Goal: Feedback & Contribution: Submit feedback/report problem

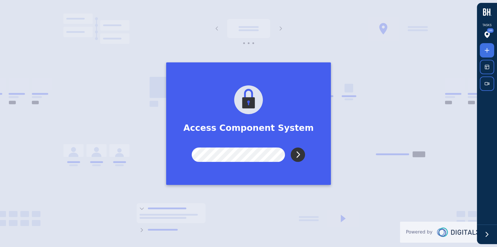
click at [303, 155] on input "Submit" at bounding box center [298, 154] width 14 height 14
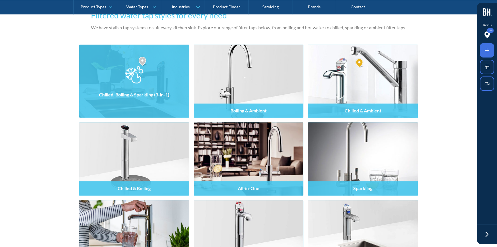
scroll to position [470, 0]
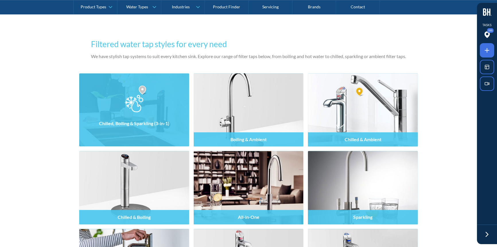
click at [135, 124] on h4 "Chilled, Boiling & Sparkling (3-in-1)" at bounding box center [134, 122] width 70 height 5
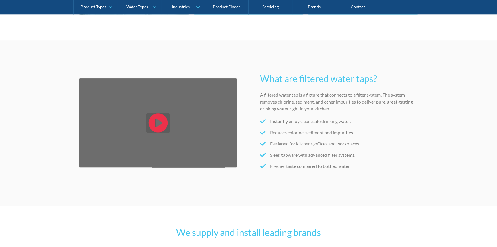
scroll to position [783, 0]
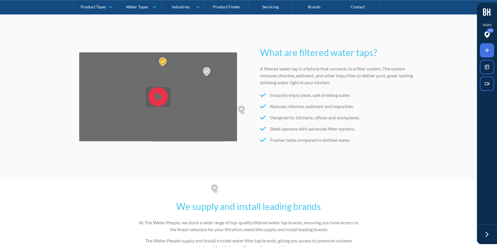
click at [491, 54] on span at bounding box center [487, 50] width 14 height 14
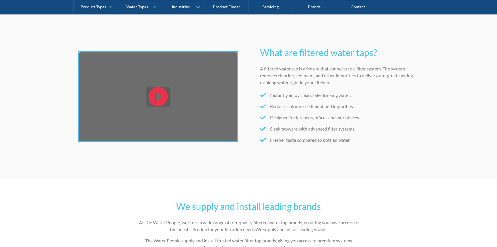
click at [112, 106] on div at bounding box center [248, 123] width 497 height 247
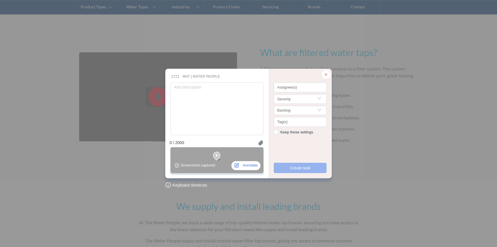
type textarea "P"
type textarea "Pl"
type textarea "Ple"
type textarea "Plea"
type textarea "Pleas"
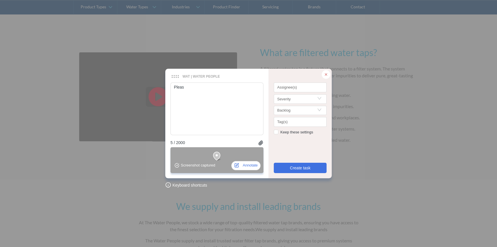
type textarea "Please"
type textarea "Please u"
type textarea "Please us"
type textarea "Please use"
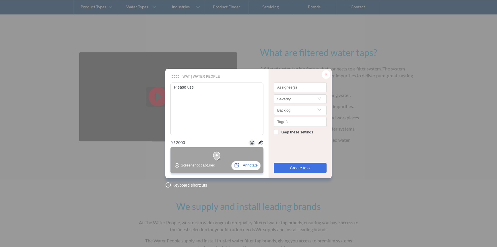
type textarea "Please use"
type textarea "Please use a"
type textarea "Please use an"
type textarea "Please use an i"
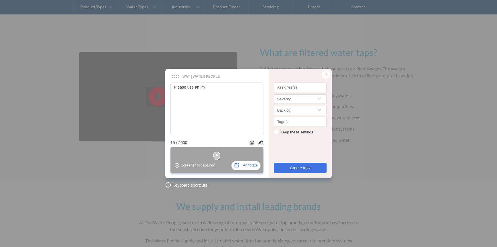
type textarea "Please use an ima"
type textarea "Please use an imag"
type textarea "Please use an image"
type textarea "Please use an image o"
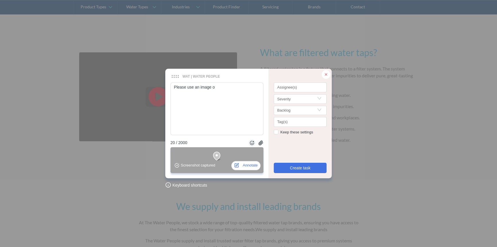
type textarea "Please use an image of"
type textarea "Please use an image of a"
type textarea "Please use an image of a t"
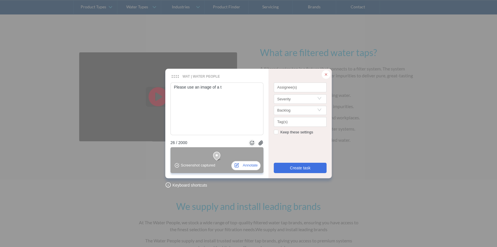
type textarea "Please use an image of a ta"
type textarea "Please use an image of a tab"
type textarea "Please use an image of a tab f"
type textarea "Please use an image of a tab fo"
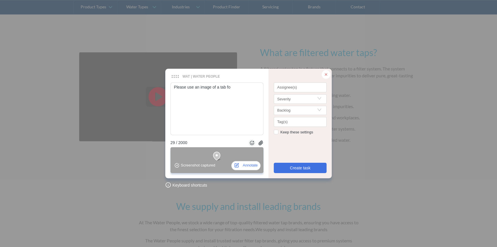
type textarea "Please use an image of a tab for"
type textarea "Please use an image of a tab for n"
type textarea "Please use an image of a tab for no"
type textarea "Please use an image of a tab for now"
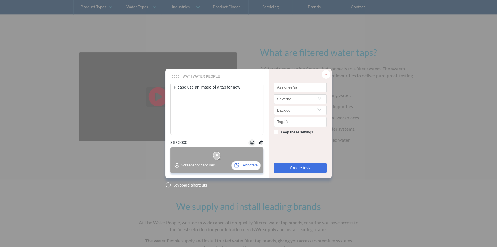
type textarea "Please use an image of a tab for now,"
type textarea "Please use an image of a tab for now, w"
type textarea "Please use an image of a tab for now, we"
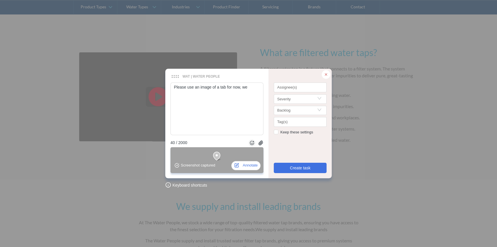
type textarea "Please use an image of a tab for now, we w"
type textarea "Please use an image of a tab for now, we wi"
type textarea "Please use an image of a tab for now, we wil"
type textarea "Please use an image of a tab for now, we will"
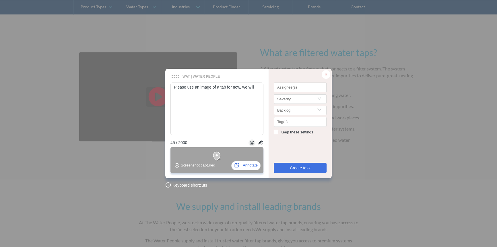
type textarea "Please use an image of a tab for now, we will h"
type textarea "Please use an image of a tab for now, we will ha"
type textarea "Please use an image of a tab for now, we will hav"
type textarea "Please use an image of a tab for now, we will have"
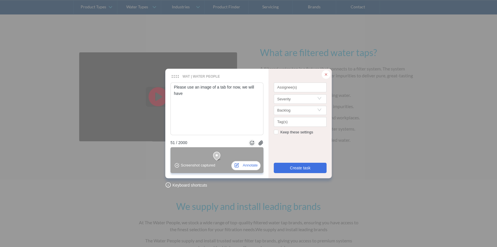
type textarea "Please use an image of a tab for now, we will have a"
type textarea "Please use an image of a tab for now, we will have a v"
type textarea "Please use an image of a tab for now, we will have a vi"
type textarea "Please use an image of a tab for now, we will have a vido"
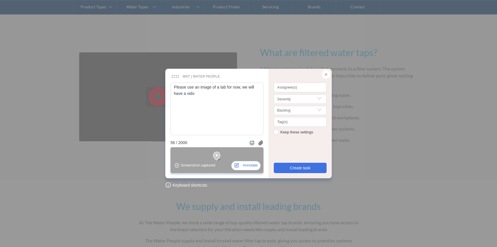
type textarea "Please use an image of a tab for now, we will have a vidoe"
type textarea "Please use an image of a tab for now, we will have a vidoe i"
type textarea "Please use an image of a tab for now, we will have a vidoe in"
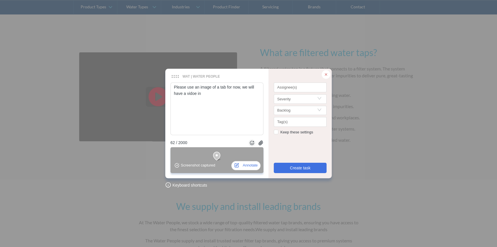
type textarea "Please use an image of a tab for now, we will have a vidoe in o"
type textarea "Please use an image of a tab for now, we will have a vidoe in on"
type textarea "Please use an image of a tab for now, we will have a vidoe in one"
type textarea "Please use an image of a tab for now, we will have a vidoe in one m"
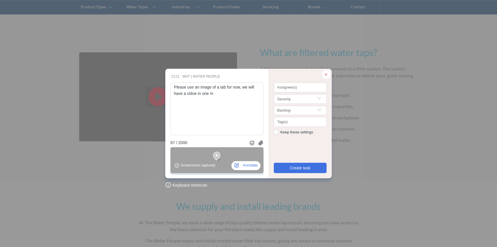
type textarea "Please use an image of a tab for now, we will have a vidoe in one mo"
type textarea "Please use an image of a tab for now, we will have a vidoe in one mon"
type textarea "Please use an image of a tab for now, we will have a vidoe in one mont"
click at [297, 88] on div at bounding box center [300, 88] width 50 height 4
type textarea "Please use an image of a tab for now, we will have a vidoe in one month"
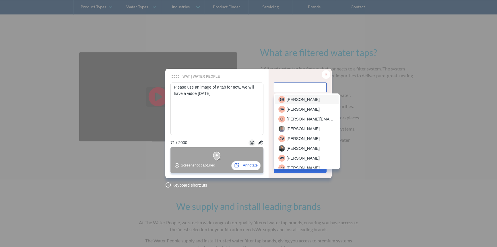
click at [296, 101] on span "[PERSON_NAME]" at bounding box center [303, 99] width 33 height 6
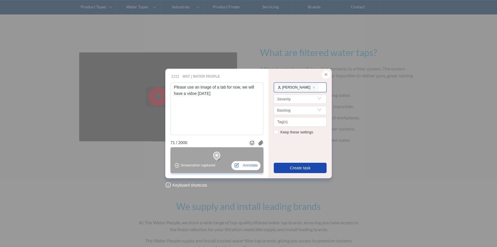
click at [294, 167] on span "Create task" at bounding box center [300, 168] width 21 height 6
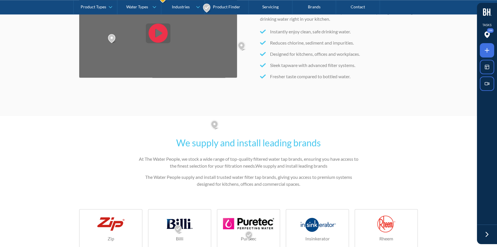
scroll to position [966, 0]
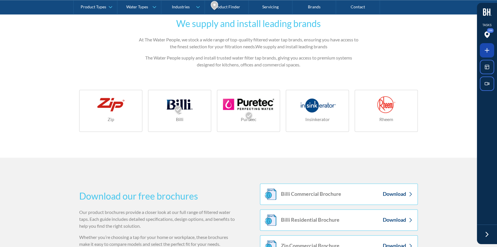
click at [486, 49] on icon at bounding box center [487, 50] width 7 height 7
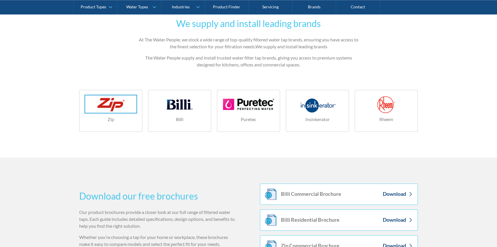
click at [118, 107] on div at bounding box center [248, 123] width 497 height 247
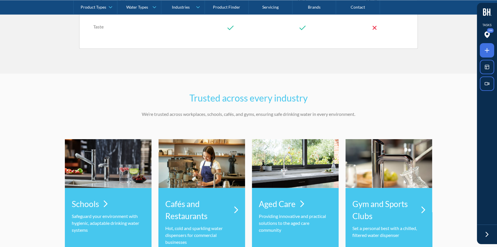
scroll to position [1801, 0]
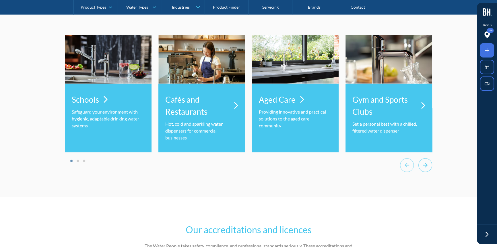
click at [424, 166] on icon "Next slide" at bounding box center [426, 165] width 14 height 14
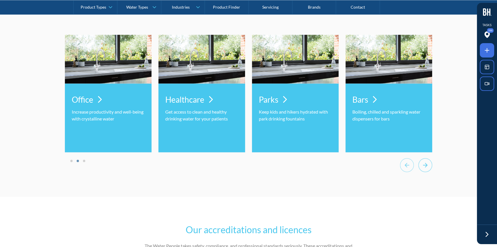
click at [424, 166] on icon "Next slide" at bounding box center [426, 165] width 14 height 14
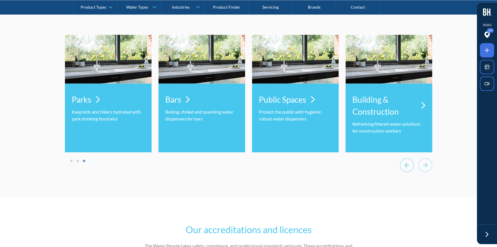
click at [408, 167] on icon "Previous slide" at bounding box center [407, 165] width 14 height 14
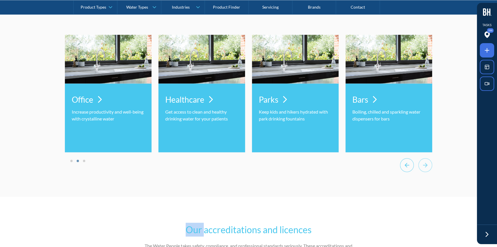
click at [408, 167] on icon "Previous slide" at bounding box center [407, 165] width 14 height 14
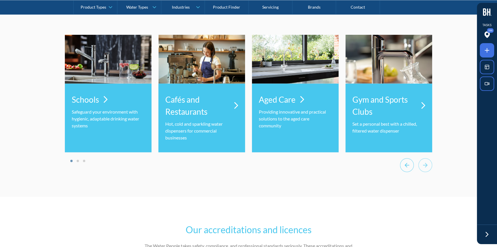
click at [408, 165] on icon "Go to last slide" at bounding box center [407, 165] width 14 height 14
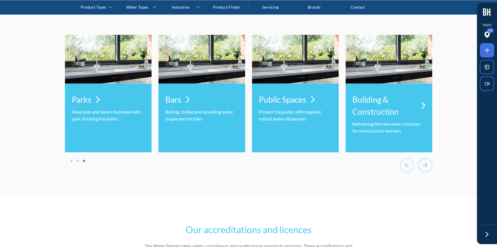
click at [426, 165] on icon "Go to first slide" at bounding box center [425, 165] width 5 height 5
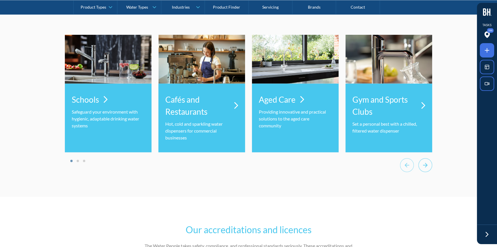
click at [426, 165] on icon "Next slide" at bounding box center [425, 165] width 5 height 5
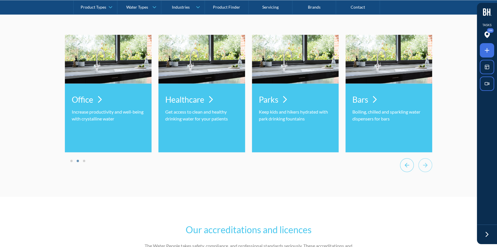
click at [408, 167] on icon "Previous slide" at bounding box center [407, 165] width 14 height 14
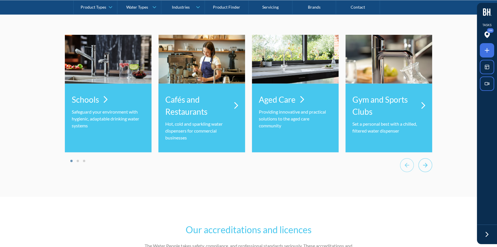
click at [423, 166] on icon "Next slide" at bounding box center [426, 165] width 14 height 14
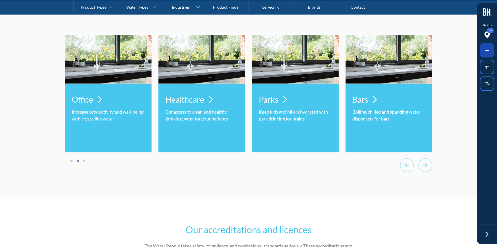
click at [485, 47] on icon at bounding box center [487, 50] width 7 height 7
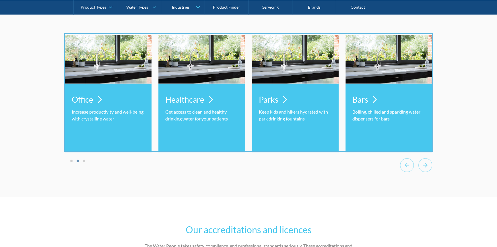
click at [341, 84] on div at bounding box center [248, 123] width 497 height 247
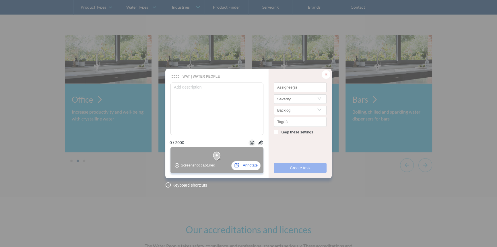
type textarea "A"
type textarea "Al"
type textarea "All"
type textarea "All t"
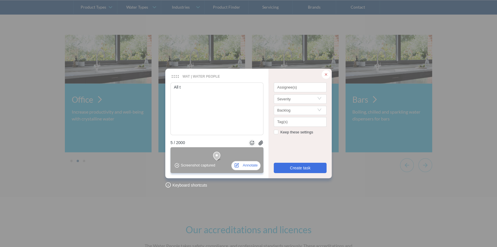
type textarea "All th"
type textarea "All the"
type textarea "All thes"
type textarea "All these"
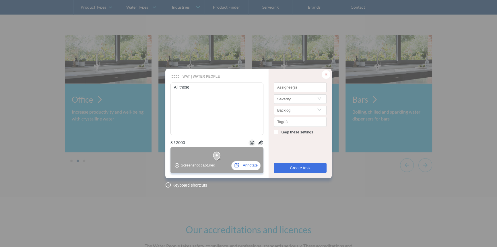
type textarea "All these n"
type textarea "All these ne"
type textarea "All these nee"
type textarea "All these need"
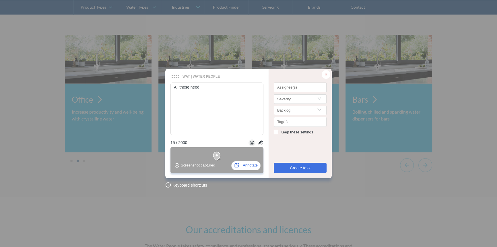
type textarea "All these need i"
type textarea "All these need im"
type textarea "All these need imag"
type textarea "All these need image"
type textarea "All these need images"
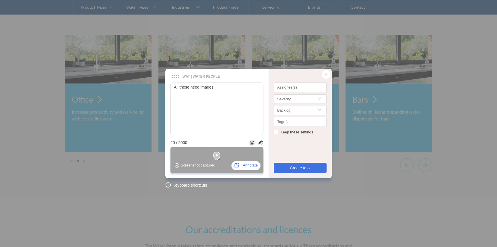
type textarea "All these need images"
type textarea "All these need images p"
type textarea "All these need images pl"
type textarea "All these need images ple"
type textarea "All these need images plea"
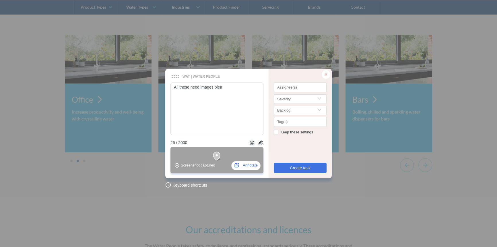
type textarea "All these need images pleas"
click at [291, 89] on div at bounding box center [300, 88] width 50 height 4
type textarea "All these need images please"
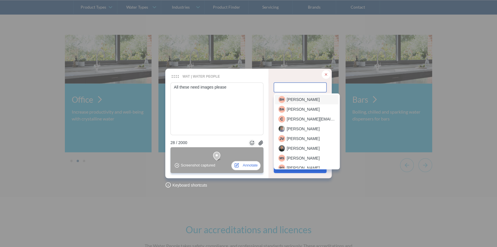
click at [290, 100] on span "[PERSON_NAME]" at bounding box center [303, 99] width 33 height 6
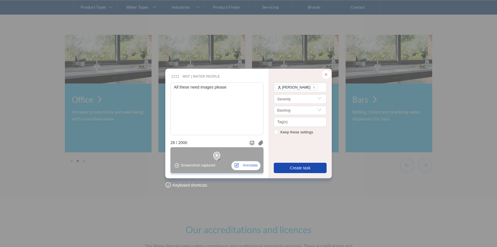
click at [294, 168] on span "Create task" at bounding box center [300, 168] width 21 height 6
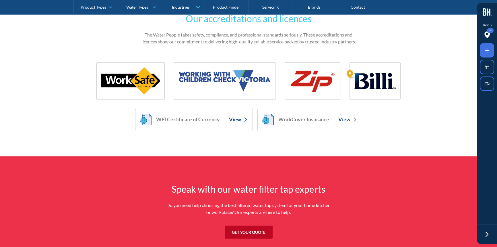
scroll to position [2115, 0]
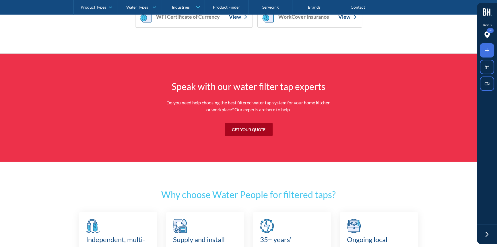
click at [248, 132] on link "Get your quote" at bounding box center [249, 129] width 48 height 13
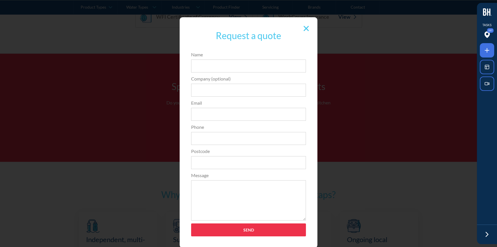
click at [304, 31] on div at bounding box center [306, 28] width 11 height 11
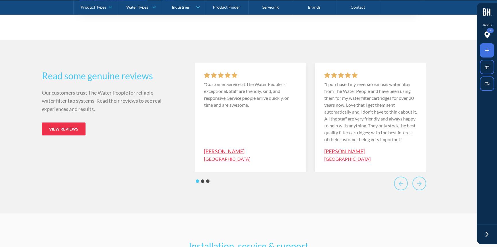
scroll to position [2585, 0]
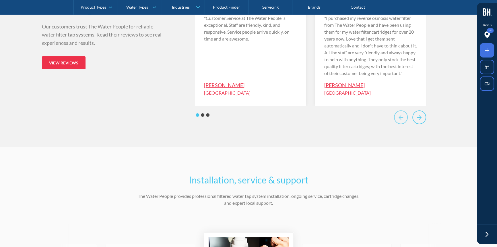
click at [418, 120] on icon "Next slide" at bounding box center [419, 117] width 5 height 5
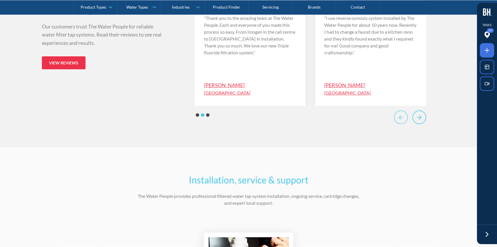
click at [418, 120] on icon "Next slide" at bounding box center [419, 117] width 5 height 5
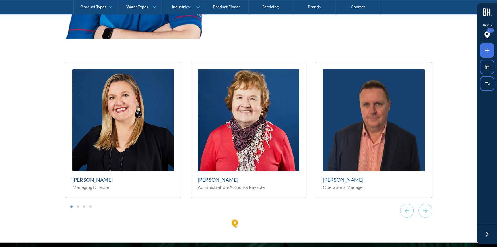
scroll to position [3316, 0]
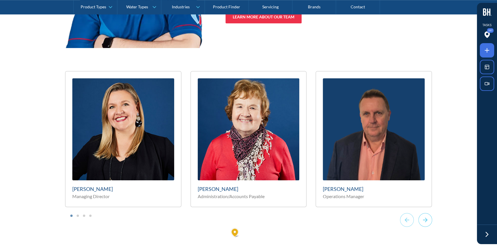
click at [427, 214] on icon "Next slide" at bounding box center [426, 220] width 14 height 14
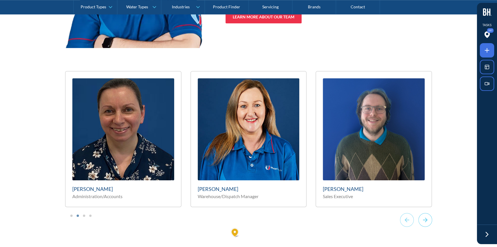
click at [427, 214] on icon "Next slide" at bounding box center [426, 220] width 14 height 14
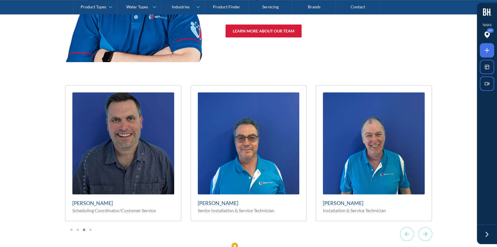
scroll to position [3211, 0]
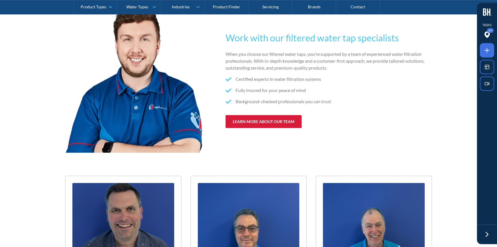
click at [258, 115] on link "learn more about our team" at bounding box center [264, 121] width 76 height 13
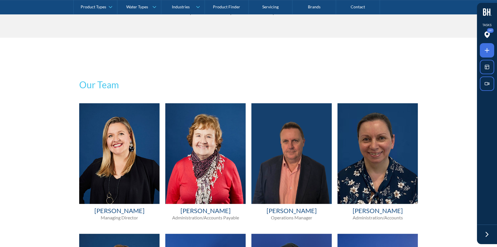
scroll to position [183, 0]
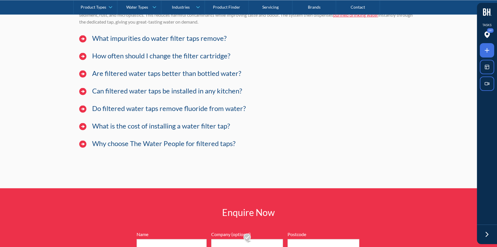
scroll to position [4425, 0]
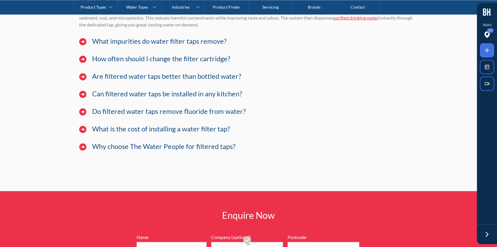
click at [111, 37] on h3 "What impurities do water filter taps remove?" at bounding box center [159, 41] width 135 height 8
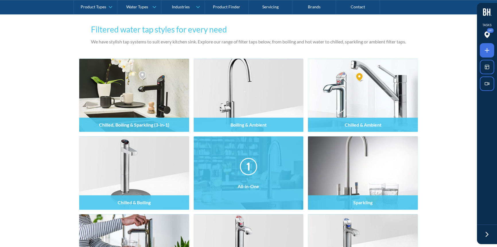
scroll to position [483, 0]
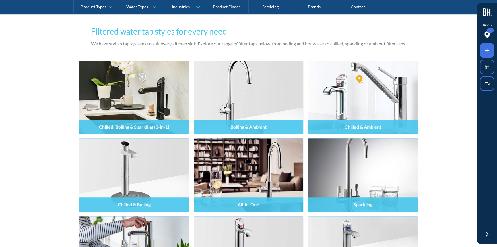
click at [485, 50] on icon at bounding box center [487, 50] width 7 height 7
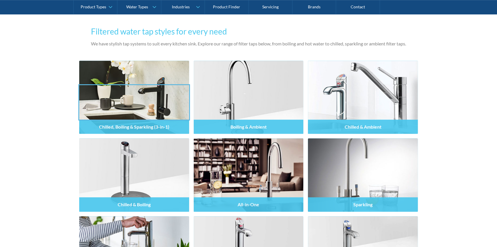
click at [107, 111] on div at bounding box center [248, 123] width 497 height 247
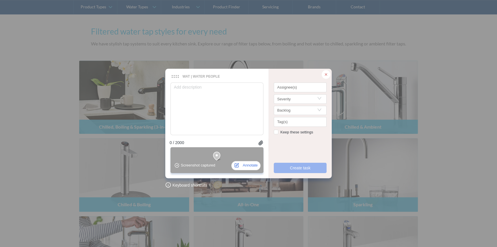
type textarea "S"
type textarea "Su"
type textarea "Sud"
type textarea "Su"
type textarea "Sug"
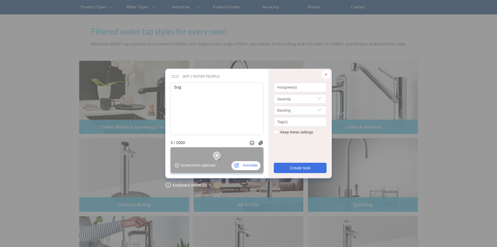
type textarea "Sugg"
type textarea "Sugge"
type textarea "Suggen"
type textarea "Suggent"
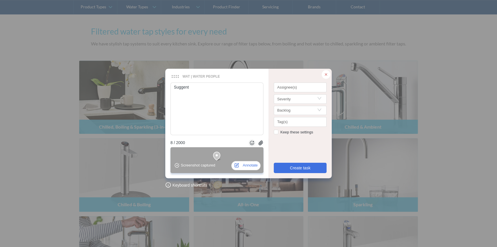
type textarea "Suggent w"
type textarea "Suggent we"
type textarea "Suggent we o"
type textarea "Suggent we or"
type textarea "Suggent we ord"
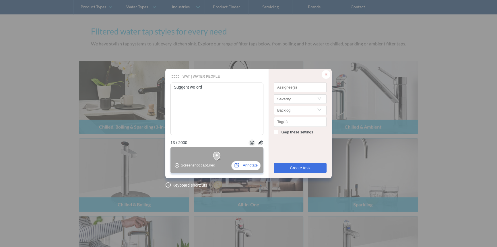
type textarea "Suggent we orde"
type textarea "Suggent we order"
type textarea "Suggent we order t"
type textarea "Suggent we order ti"
type textarea "Suggent we order tile"
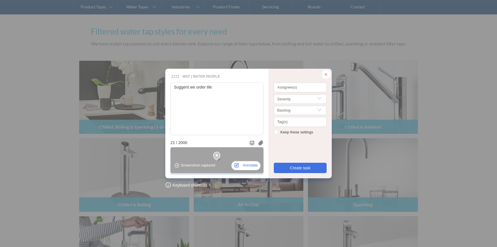
type textarea "Suggent we order tiles"
type textarea "Suggent we order tiles al"
type textarea "Suggent we order tiles alp"
type textarea "Suggent we order tiles alpha"
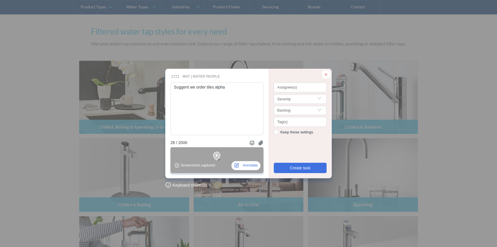
type textarea "Suggent we order tiles alphab"
type textarea "Suggent we order tiles alphabe"
type textarea "Suggent we order tiles alphabet"
type textarea "Suggent we order tiles alphabett"
type textarea "Suggent we order tiles alphabetti"
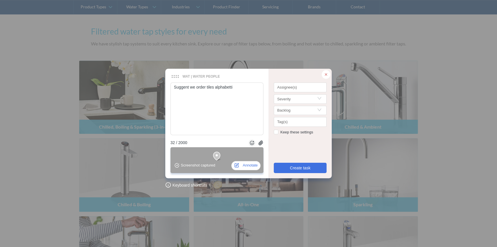
type textarea "Suggent we order tiles alphabettic"
type textarea "Suggent we order tiles alphabettica"
type textarea "Suggent we order tiles alphabettical"
type textarea "Suggent we order tiles alphabettical he"
type textarea "Suggent we order tiles alphabettical her"
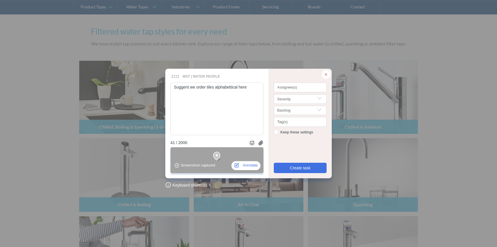
type textarea "Suggent we order tiles alphabettical here"
type textarea "Suggent we order tiles alphabettical here a"
type textarea "Suggent we order tiles alphabettical here an"
type textarea "Suggent we order tiles alphabettical here and"
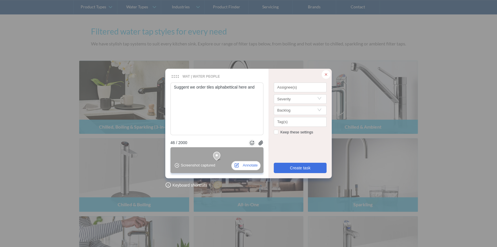
type textarea "Suggent we order tiles alphabettical here and"
type textarea "Suggent we order tiles alphabettical here an"
type textarea "Suggent we order tiles alphabettical here a"
type textarea "Suggent we order tiles alphabettical here"
type textarea "Suggent we order tiles alphabettical here a"
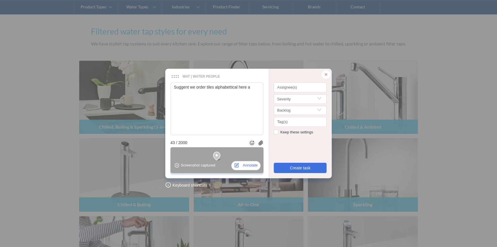
type textarea "Suggent we order tiles alphabettical here an"
type textarea "Suggent we order tiles alphabettical here and"
type textarea "Suggent we order tiles alphabettical here and f"
type textarea "Suggent we order tiles alphabettical here and fo"
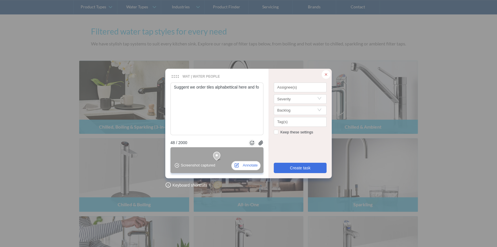
type textarea "Suggent we order tiles alphabettical here and fol"
type textarea "Suggent we order tiles alphabettical here and foll"
type textarea "Suggent we order tiles alphabettical here and follo"
type textarea "Suggent we order tiles alphabettical here and follow"
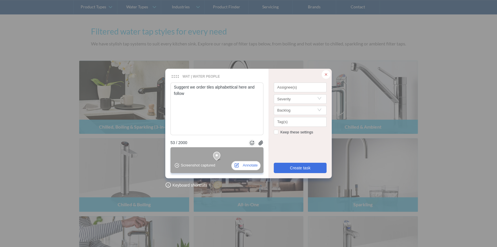
type textarea "Suggent we order tiles alphabettical here and follow t"
type textarea "Suggent we order tiles alphabettical here and follow th"
type textarea "Suggent we order tiles alphabettical here and follow that"
type textarea "Suggent we order tiles alphabettical here and follow that u"
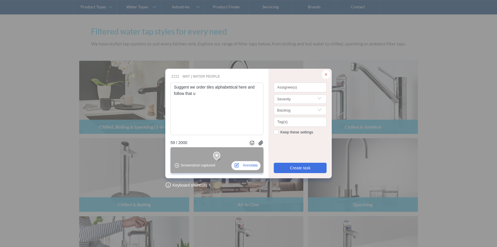
type textarea "Suggent we order tiles alphabettical here and follow that up"
type textarea "Suggent we order tiles alphabettical here and follow that up i"
type textarea "Suggent we order tiles alphabettical here and follow that up in"
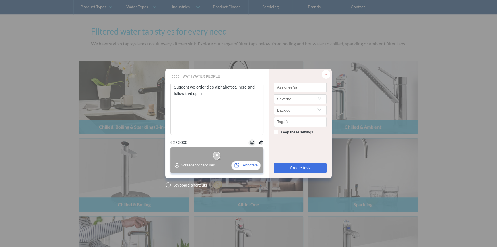
type textarea "Suggent we order tiles alphabettical here and follow that up in t"
type textarea "Suggent we order tiles alphabettical here and follow that up in th"
type textarea "Suggent we order tiles alphabettical here and follow that up in the"
type textarea "Suggent we order tiles alphabettical here and follow that up in the I"
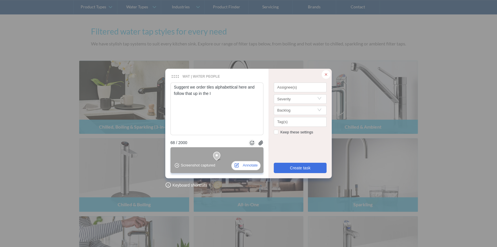
type textarea "Suggent we order tiles alphabettical here and follow that up in the IA"
type textarea "Suggent we order tiles alphabettical here and follow that up in the IA u"
type textarea "Suggent we order tiles alphabettical here and follow that up in the IA up"
type textarea "Suggent we order tiles alphabettical here and follow that up in the IA upd"
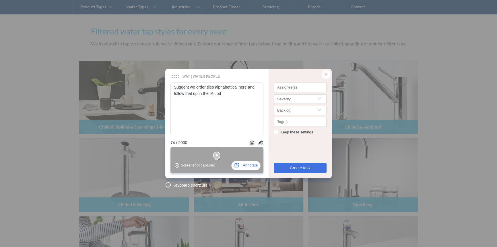
type textarea "Suggent we order tiles alphabettical here and follow that up in the IA upda"
type textarea "Suggent we order tiles alphabettical here and follow that up in the IA updat"
type textarea "Suggent we order tiles alphabettical here and follow that up in the IA update"
type textarea "Suggent we order tiles alphabettical here and follow that up in the IA updates"
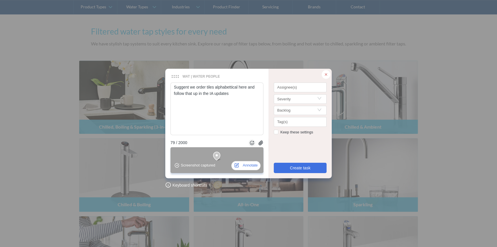
type textarea "Suggent we order tiles alphabettical here and follow that up in the IA updates l"
type textarea "Suggent we order tiles alphabettical here and follow that up in the IA updates …"
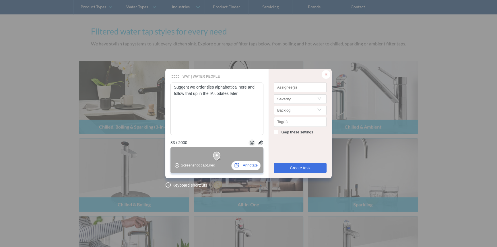
type textarea "Suggent we order tiles alphabettical here and follow that up in the IA updates …"
click at [298, 90] on div "Assignee(s)" at bounding box center [300, 87] width 53 height 10
type textarea "Suggent we order tiles alphabettical here and follow that up in the IA updates …"
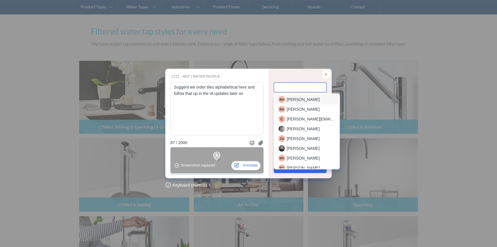
click at [296, 101] on span "[PERSON_NAME]" at bounding box center [303, 99] width 33 height 6
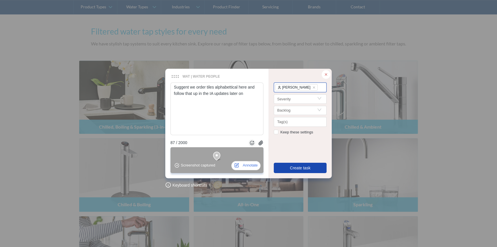
click at [296, 163] on button "Create task" at bounding box center [300, 168] width 53 height 10
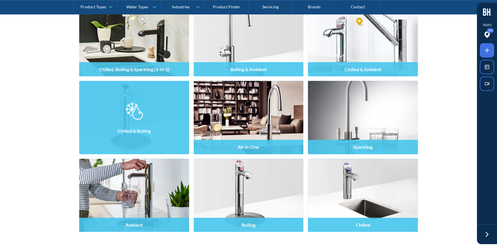
scroll to position [470, 0]
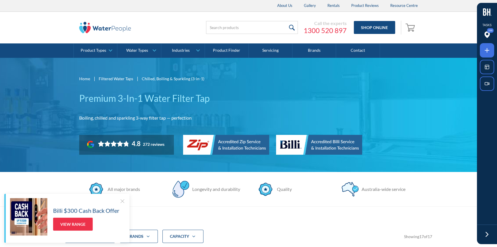
click at [122, 202] on div at bounding box center [122, 201] width 6 height 6
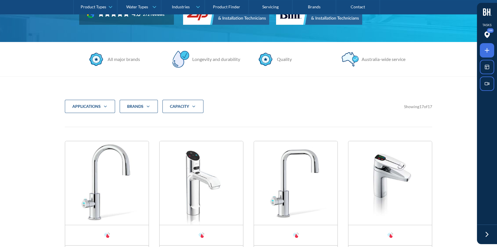
scroll to position [130, 0]
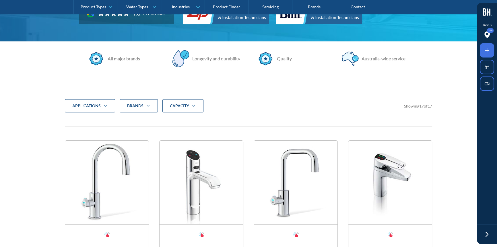
click at [96, 109] on div "applications" at bounding box center [90, 105] width 50 height 13
click at [143, 109] on div "Brands" at bounding box center [139, 105] width 38 height 13
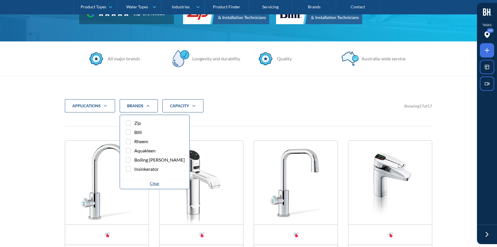
click at [198, 104] on div "CAPACITY" at bounding box center [183, 105] width 41 height 13
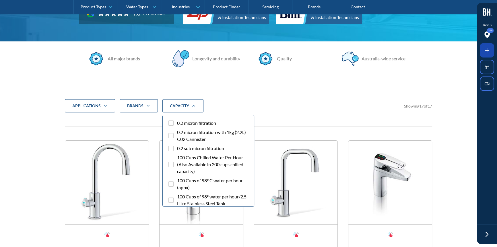
click at [490, 49] on icon at bounding box center [487, 50] width 7 height 7
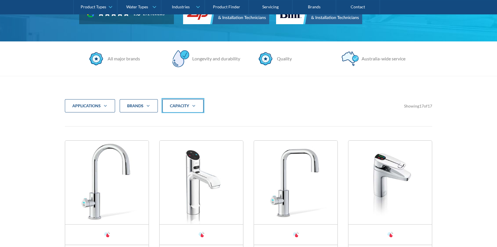
click at [189, 110] on div at bounding box center [248, 123] width 497 height 247
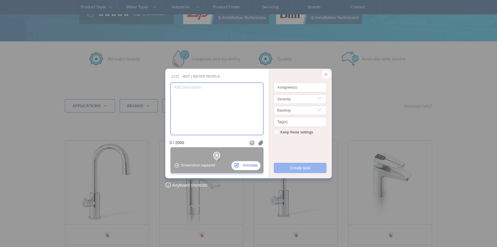
type textarea "T"
type textarea "TH"
type textarea "THi"
type textarea "THis"
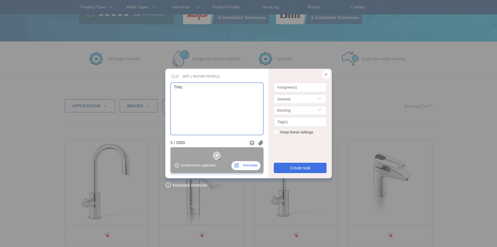
type textarea "THis f"
type textarea "THis fi"
type textarea "THis fil"
type textarea "THis filt"
type textarea "THis filte"
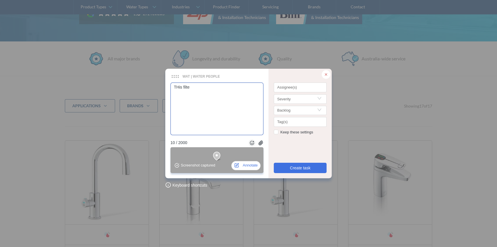
type textarea "THis filter"
type textarea "THis filter i"
type textarea "THis filter is"
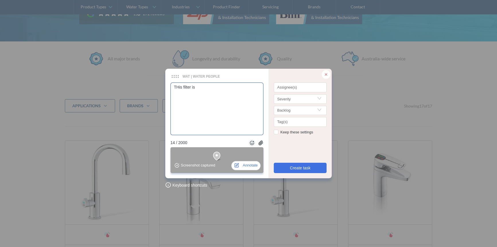
type textarea "THis filter is w"
type textarea "THis filter is wr"
type textarea "THis filter is wro"
type textarea "THis filter is wron"
type textarea "THis filter is wrong"
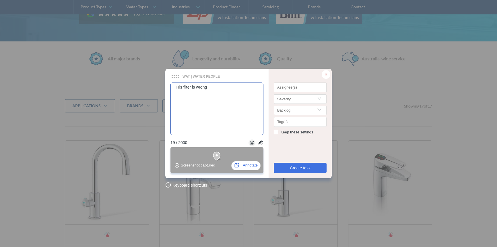
type textarea "THis filter is wrong"
type textarea "THis filter is wrong c"
type textarea "THis filter is wrong caa"
type textarea "THis filter is wrong caap"
type textarea "THis filter is wrong caapc"
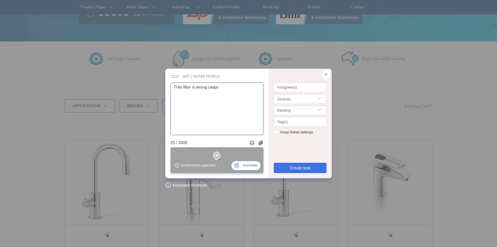
type textarea "THis filter is wrong caapci"
type textarea "THis filter is wrong caapcit"
type textarea "THis filter is wrong caapcity"
type textarea "THis filter is wrong caapcity s"
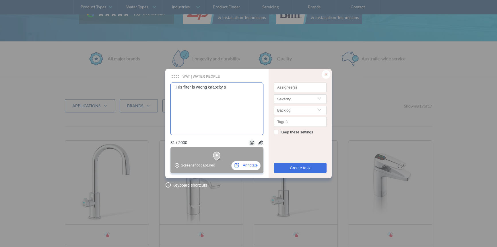
type textarea "THis filter is wrong caapcity sh"
type textarea "THis filter is wrong caapcity sho"
type textarea "THis filter is wrong caapcity shou"
type textarea "THis filter is wrong caapcity shoud"
type textarea "THis filter is wrong caapcity shoudl"
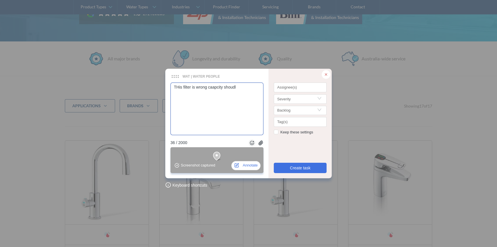
type textarea "THis filter is wrong caapcity shoudl"
type textarea "THis filter is wrong caapcity shoudl b"
type textarea "THis filter is wrong caapcity shoudl be"
type textarea "THis filter is wrong caapcity shoudl be t"
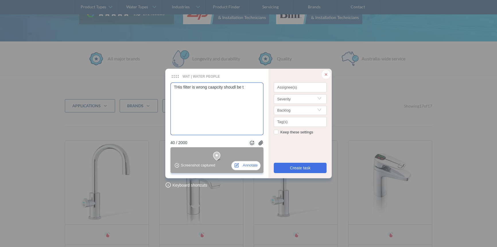
type textarea "THis filter is wrong caapcity shoudl be th"
type textarea "THis filter is wrong caapcity shoudl be the"
type textarea "THis filter is wrong caapcity shoudl be the a"
type textarea "THis filter is wrong caapcity shoudl be the ac"
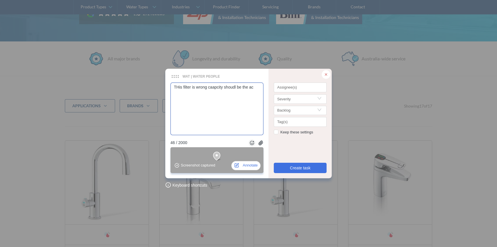
type textarea "THis filter is wrong caapcity shoudl be the act"
type textarea "THis filter is wrong caapcity shoudl be the actu"
type textarea "THis filter is wrong caapcity shoudl be the actua"
type textarea "THis filter is wrong caapcity shoudl be the actual"
type textarea "THis filter is wrong caapcity shoudl be the actuall"
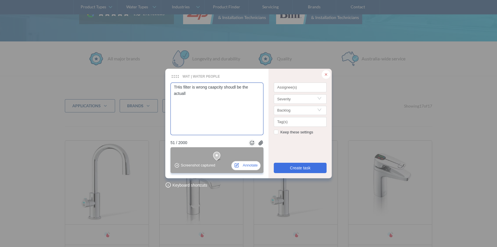
type textarea "THis filter is wrong caapcity shoudl be the actuall"
type textarea "THis filter is wrong caapcity shoudl be the actuall c"
type textarea "THis filter is wrong caapcity shoudl be the actuall ca"
type textarea "THis filter is wrong caapcity shoudl be the actuall cap"
type textarea "THis filter is wrong caapcity shoudl be the actuall capa"
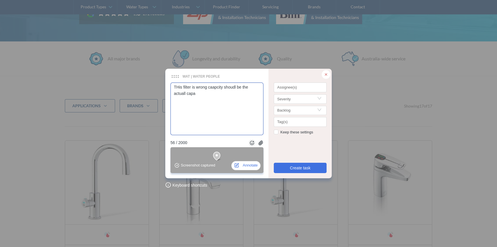
type textarea "THis filter is wrong caapcity shoudl be the actuall capac"
type textarea "THis filter is wrong caapcity shoudl be the actuall capaci"
type textarea "THis filter is wrong caapcity shoudl be the actuall capacit"
type textarea "THis filter is wrong caapcity shoudl be the actuall capacity"
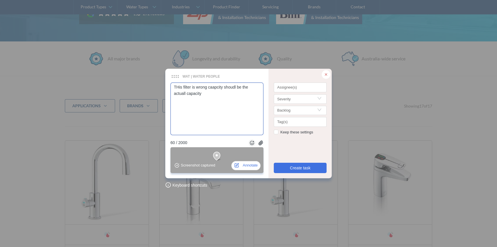
type textarea "THis filter is wrong caapcity shoudl be the actuall capacity a"
type textarea "THis filter is wrong caapcity shoudl be the actuall capacity as"
type textarea "THis filter is wrong caapcity shoudl be the actuall capacity as p"
type textarea "THis filter is wrong caapcity shoudl be the actuall capacity as pe"
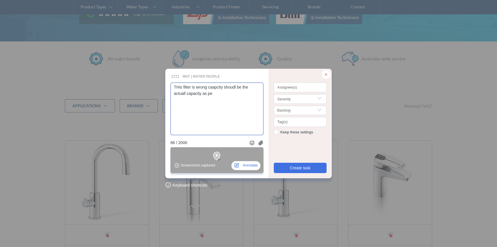
type textarea "THis filter is wrong caapcity shoudl be the actuall capacity as per"
type textarea "THis filter is wrong caapcity shoudl be the actuall capacity as per h"
type textarea "THis filter is wrong caapcity shoudl be the actuall capacity as per he"
type textarea "THis filter is wrong caapcity shoudl be the actuall capacity as per her"
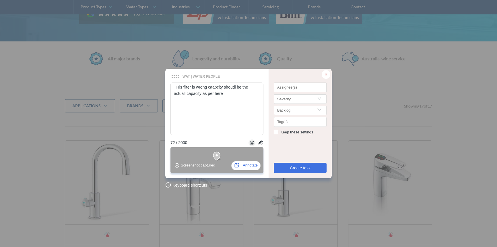
type textarea "THis filter is wrong caapcity shoudl be the actuall capacity as per here"
click at [235, 94] on textarea "THis filter is wrong caapcity shoudl be the actuall capacity as per here" at bounding box center [217, 108] width 93 height 52
type textarea "THis filter is wrong caapcity shoudl be the actuall capacity as per here"
paste textarea "https://www.waterpeople.com.au/filtered-water-taps/commercial"
click at [287, 90] on div "Assignee(s)" at bounding box center [300, 87] width 53 height 10
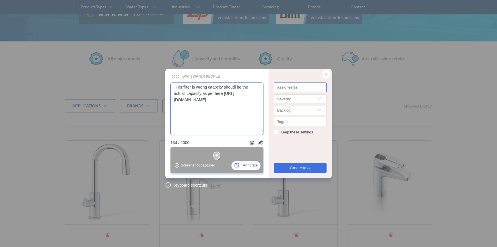
type textarea "THis filter is wrong caapcity shoudl be the actuall capacity as per here https:…"
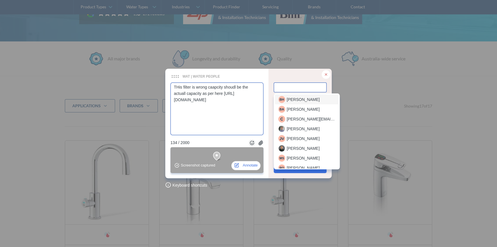
click at [299, 101] on span "[PERSON_NAME]" at bounding box center [303, 99] width 33 height 6
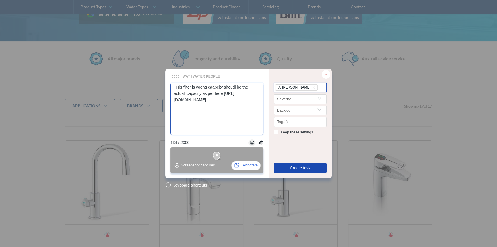
click at [286, 168] on button "Create task" at bounding box center [300, 168] width 53 height 10
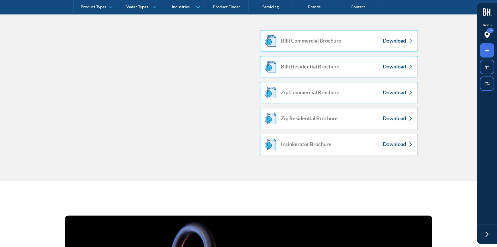
scroll to position [809, 0]
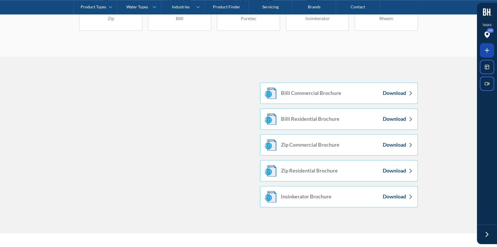
click at [485, 48] on icon at bounding box center [487, 50] width 7 height 7
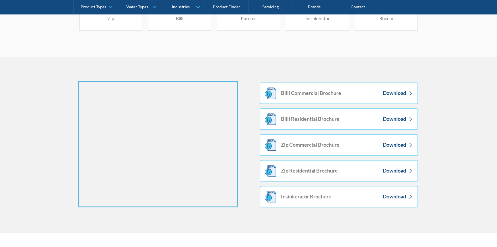
click at [138, 139] on div at bounding box center [248, 123] width 497 height 247
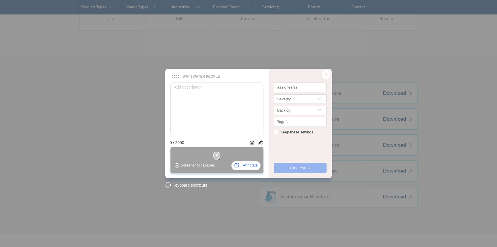
type textarea "T"
type textarea "Th"
type textarea "This"
type textarea "This i"
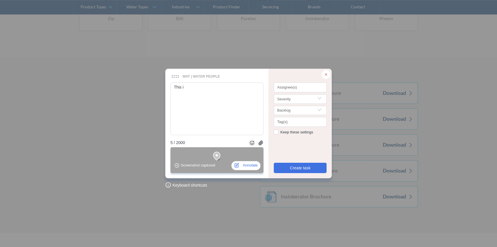
type textarea "This is"
type textarea "This is m"
type textarea "This is mi"
type textarea "This is mis"
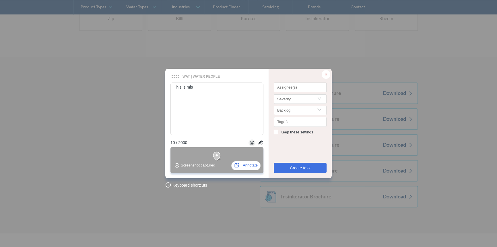
type textarea "This is miss"
type textarea "This is missi"
type textarea "This is missig"
type textarea "This is missign"
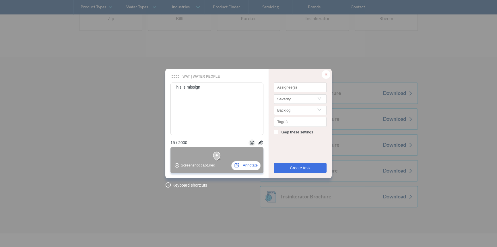
type textarea "This is missign c"
type textarea "This is missign co"
type textarea "This is missign cot"
type textarea "This is missign cote"
type textarea "This is missign coten"
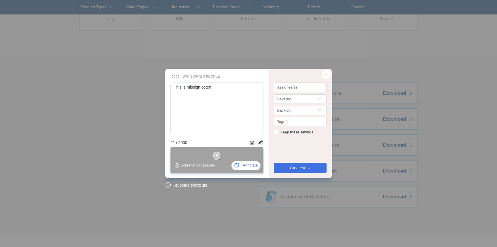
type textarea "This is missign cotent"
click at [199, 89] on textarea "This is missign cotent" at bounding box center [217, 108] width 93 height 52
type textarea "This is missin cotent"
click at [297, 89] on div at bounding box center [300, 88] width 50 height 4
type textarea "This is missing cotent"
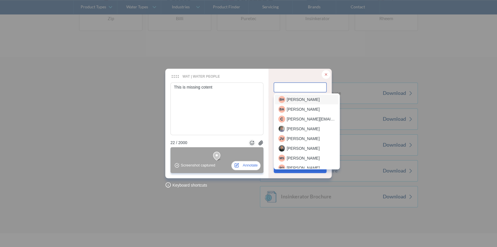
click at [305, 101] on span "[PERSON_NAME]" at bounding box center [303, 99] width 33 height 6
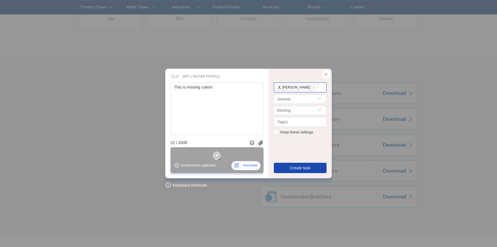
click at [296, 168] on span "Create task" at bounding box center [300, 168] width 21 height 6
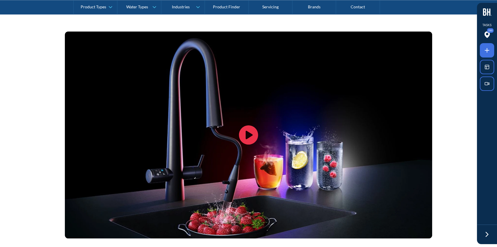
scroll to position [1018, 0]
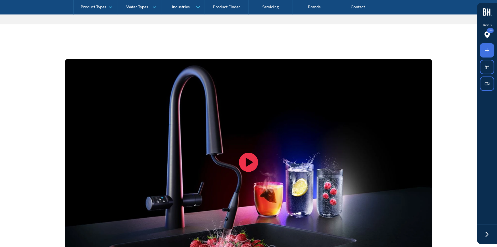
drag, startPoint x: 488, startPoint y: 45, endPoint x: 483, endPoint y: 47, distance: 4.9
click at [487, 45] on span at bounding box center [487, 50] width 14 height 14
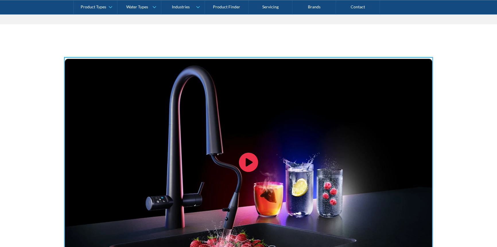
click at [203, 121] on div at bounding box center [248, 123] width 497 height 247
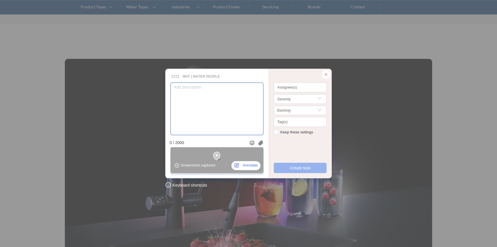
type textarea "P"
type textarea "Pl"
type textarea "Ple"
type textarea "Plea"
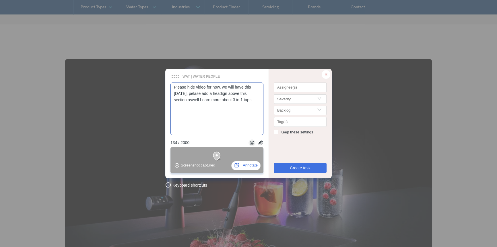
click at [224, 97] on textarea "Please hide video for now, we will have this in one month, pelase add a headign…" at bounding box center [217, 108] width 93 height 52
click at [298, 87] on div at bounding box center [300, 88] width 50 height 4
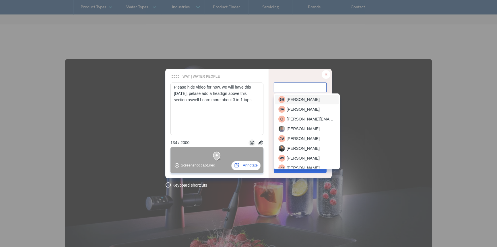
click at [295, 100] on span "[PERSON_NAME]" at bounding box center [303, 99] width 33 height 6
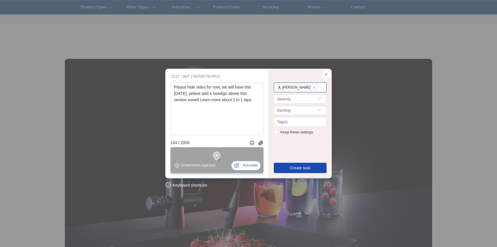
click at [299, 166] on span "Create task" at bounding box center [300, 168] width 21 height 6
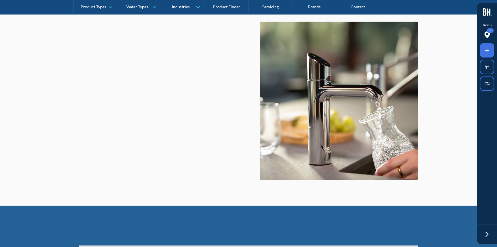
scroll to position [1253, 0]
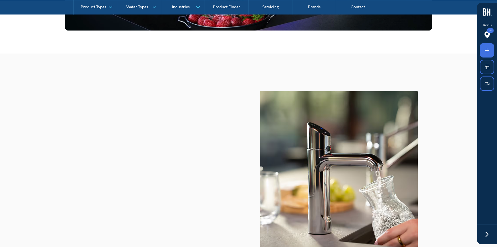
drag, startPoint x: 485, startPoint y: 52, endPoint x: 481, endPoint y: 52, distance: 3.5
click at [485, 52] on icon at bounding box center [487, 50] width 7 height 7
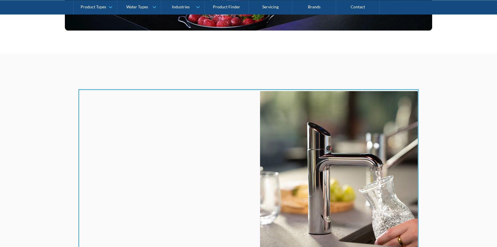
click at [226, 123] on div at bounding box center [248, 123] width 497 height 247
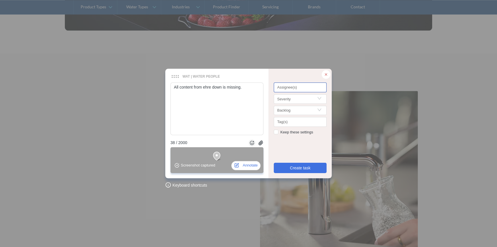
click at [284, 89] on div at bounding box center [300, 88] width 50 height 4
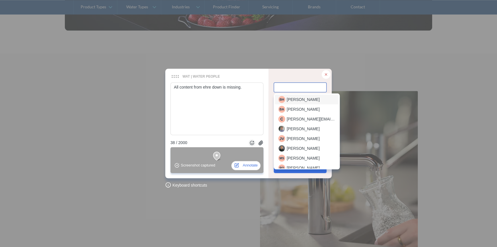
click at [291, 96] on span "[PERSON_NAME]" at bounding box center [303, 99] width 33 height 6
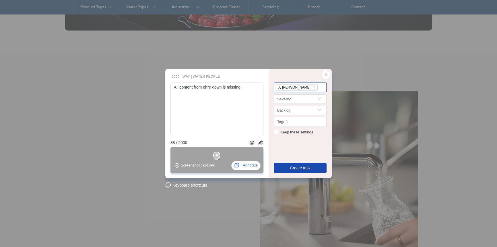
click at [281, 169] on button "Create task" at bounding box center [300, 168] width 53 height 10
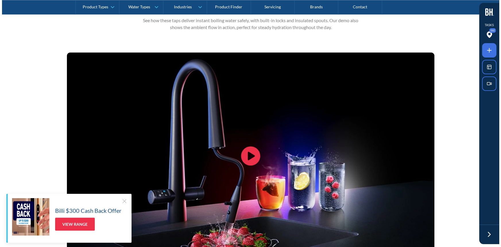
scroll to position [1070, 0]
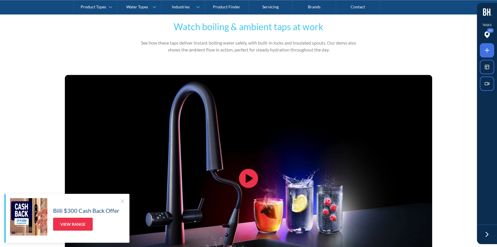
click at [257, 180] on icon "open lightbox" at bounding box center [248, 177] width 19 height 19
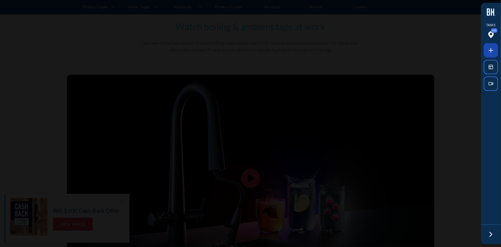
click at [485, 47] on span at bounding box center [491, 50] width 14 height 14
click at [491, 12] on img at bounding box center [491, 11] width 9 height 7
click at [460, 21] on div at bounding box center [250, 123] width 501 height 237
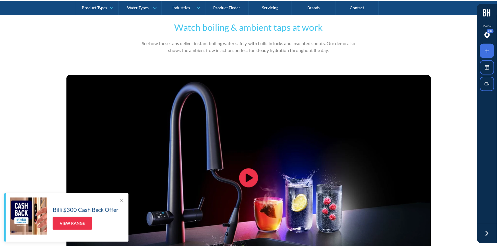
scroll to position [1104, 0]
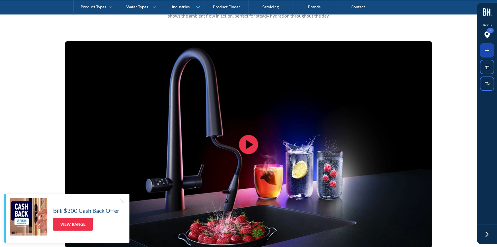
click at [491, 47] on span at bounding box center [487, 50] width 14 height 14
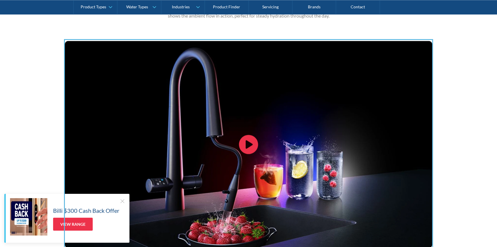
click at [259, 115] on div at bounding box center [248, 123] width 497 height 247
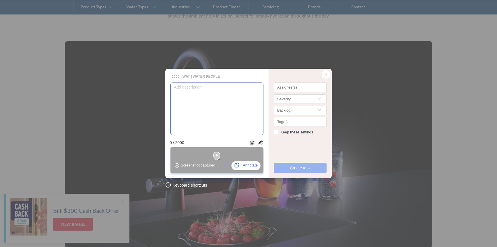
type textarea "Please hide video for now, we will have this [DATE], pelase add a headign above…"
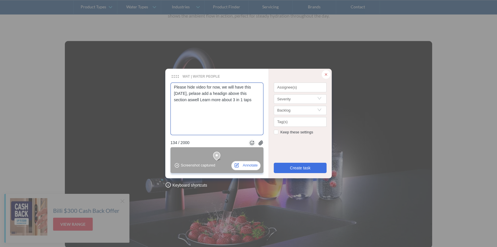
drag, startPoint x: 195, startPoint y: 94, endPoint x: 260, endPoint y: 99, distance: 65.1
click at [260, 99] on textarea "Please hide video for now, we will have this [DATE], pelase add a headign above…" at bounding box center [217, 108] width 93 height 52
type textarea "Please hide video for now, we will have this [DATE],"
type textarea "Please hide video for now, we will have this [DATE]"
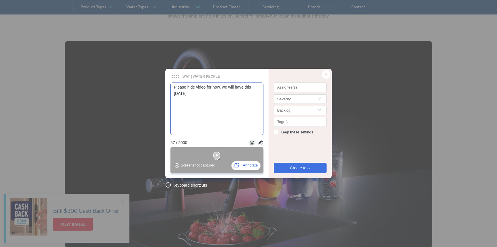
click at [206, 87] on textarea "Please hide video for now, we will have this in one month" at bounding box center [217, 108] width 93 height 52
type textarea "Please hide video for now, we will have this in one month"
type textarea "Please hide video s for now, we will have this in one month"
type textarea "Please hide video se for now, we will have this in one month"
type textarea "Please hide video sec for now, we will have this in one month"
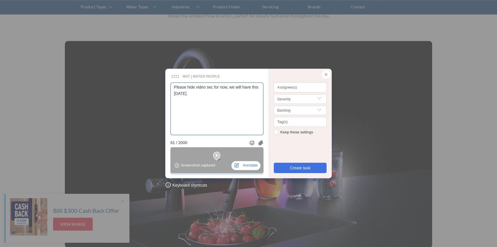
type textarea "Please hide video sect for now, we will have this in one month"
type textarea "Please hide video secti for now, we will have this in one month"
type textarea "Please hide video sectio for now, we will have this in one month"
click at [206, 87] on textarea "Please hide video section for now, we will have this [DATE]" at bounding box center [217, 108] width 93 height 52
click at [206, 86] on textarea "Please hide video section for now, we will have this [DATE]" at bounding box center [217, 108] width 93 height 52
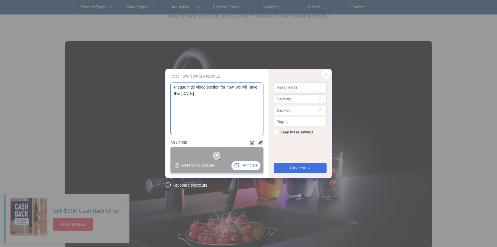
click at [206, 86] on textarea "Please hide video section for now, we will have this [DATE]" at bounding box center [217, 108] width 93 height 52
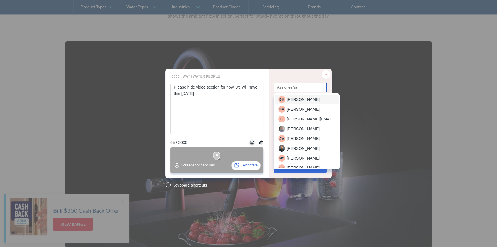
click at [285, 86] on div at bounding box center [300, 88] width 50 height 4
type textarea "Please hide video section for now, we will have this [DATE]"
click at [290, 99] on span "Beverlee Halili" at bounding box center [303, 99] width 33 height 6
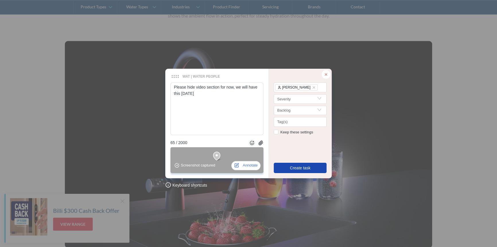
click at [295, 167] on span "Create task" at bounding box center [300, 168] width 21 height 6
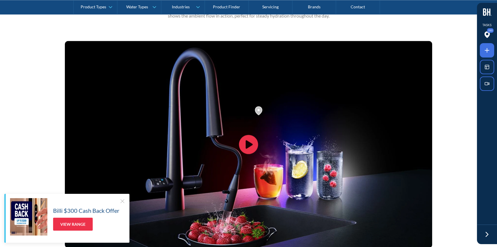
drag, startPoint x: 121, startPoint y: 199, endPoint x: 124, endPoint y: 195, distance: 4.5
click at [121, 199] on div at bounding box center [122, 201] width 6 height 6
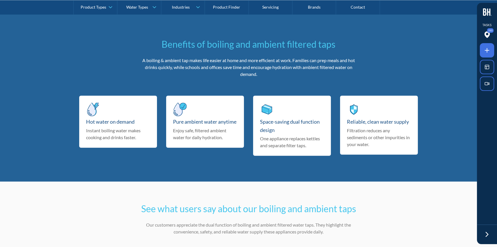
scroll to position [1705, 0]
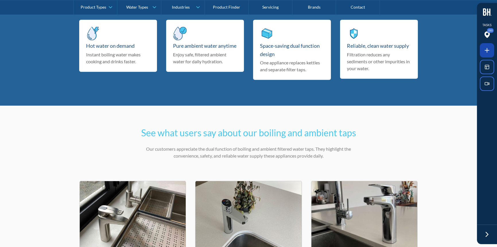
click at [485, 46] on span at bounding box center [487, 50] width 14 height 14
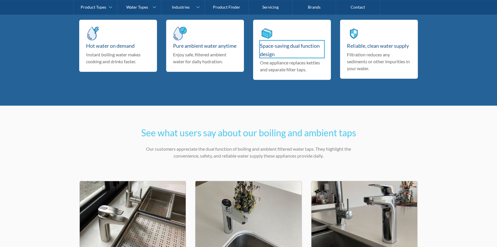
click at [276, 49] on div at bounding box center [248, 123] width 497 height 247
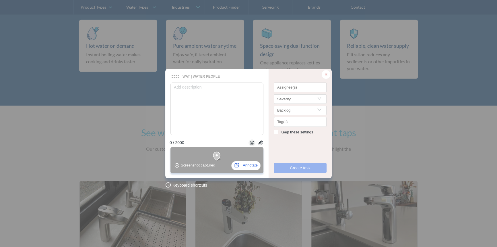
type textarea "C"
type textarea "Ch"
type textarea "Cha"
type textarea "Chan"
type textarea "Chang"
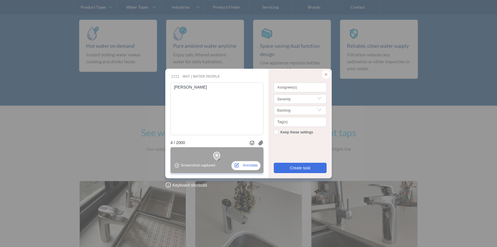
type textarea "Change"
type textarea "Change t"
type textarea "Change to"
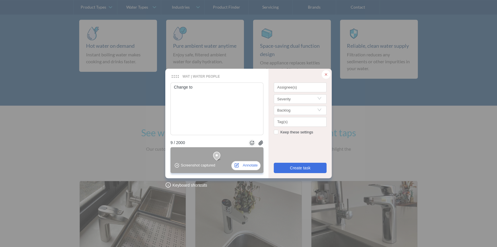
type textarea "Change to s"
type textarea "Change to sp"
type textarea "Change to spa"
type textarea "Change to spac"
type textarea "Change to space"
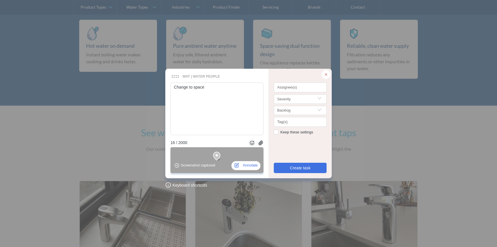
type textarea "Change to space s"
type textarea "Change to space sa"
type textarea "Change to space sav"
type textarea "Change to space savi"
type textarea "Change to space savin"
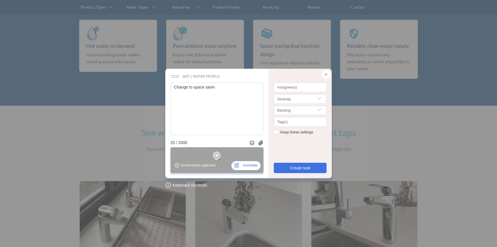
type textarea "Change to space saving"
type textarea "Change to space saving d"
type textarea "Change to space saving de"
type textarea "Change to space saving des"
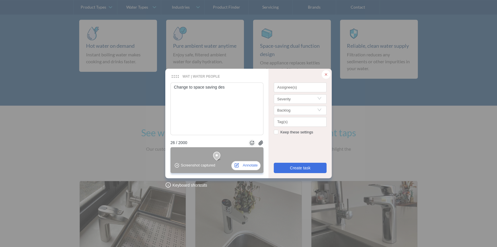
type textarea "Change to space saving de"
type textarea "Change to space saving des"
type textarea "Change to space saving desi"
type textarea "Change to space saving desig"
click at [291, 88] on div at bounding box center [300, 88] width 50 height 4
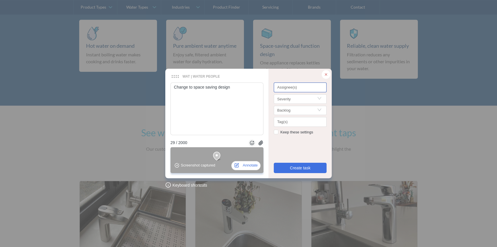
type textarea "Change to space saving design"
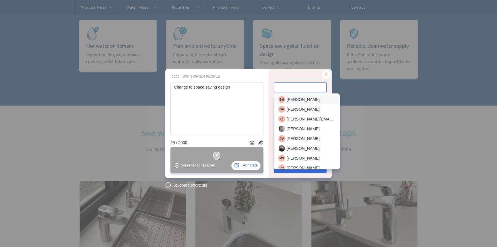
click at [288, 98] on span "[PERSON_NAME]" at bounding box center [303, 99] width 33 height 6
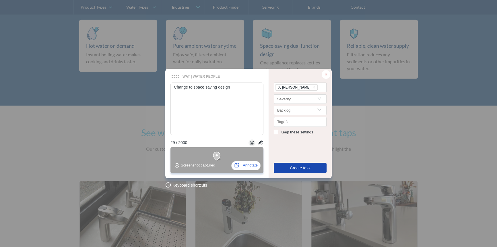
click at [293, 170] on span "Create task" at bounding box center [300, 168] width 21 height 6
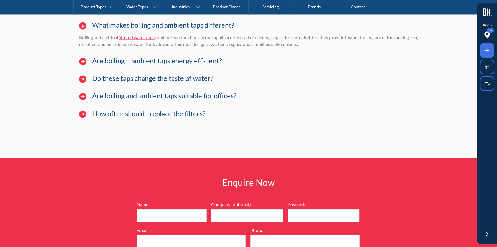
scroll to position [4003, 0]
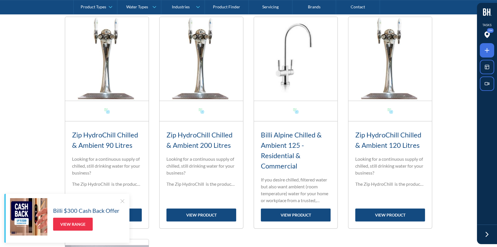
scroll to position [261, 0]
click at [121, 199] on div at bounding box center [122, 201] width 6 height 6
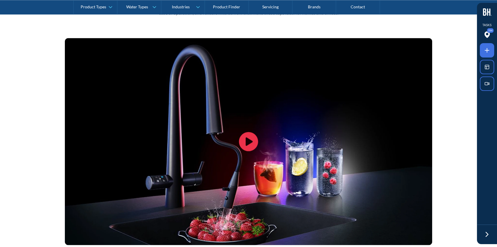
scroll to position [1097, 0]
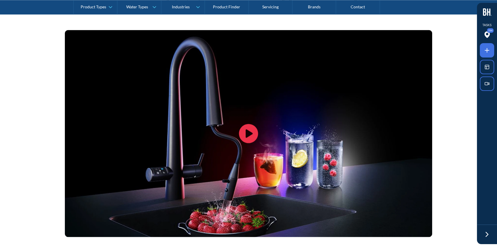
drag, startPoint x: 492, startPoint y: 52, endPoint x: 489, endPoint y: 52, distance: 3.5
click at [492, 52] on span at bounding box center [487, 50] width 14 height 14
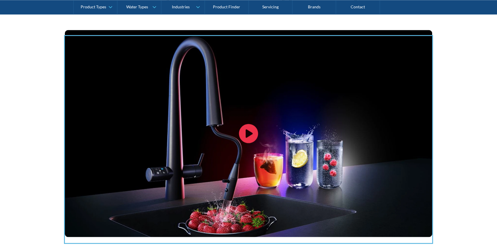
click at [265, 85] on div at bounding box center [248, 123] width 497 height 247
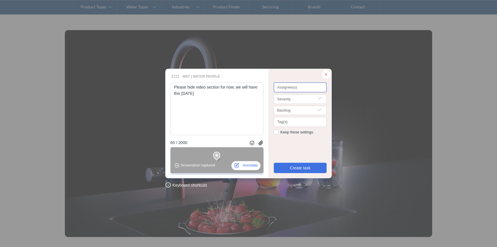
click at [285, 87] on div at bounding box center [300, 88] width 50 height 4
type textarea "Please hide video section for now, we will have this [DATE]"
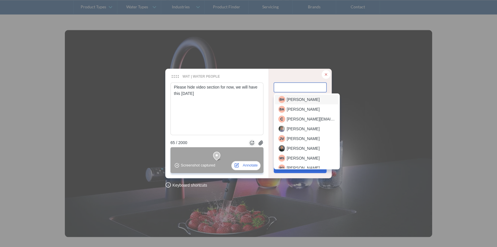
click at [287, 97] on span "[PERSON_NAME]" at bounding box center [303, 99] width 33 height 6
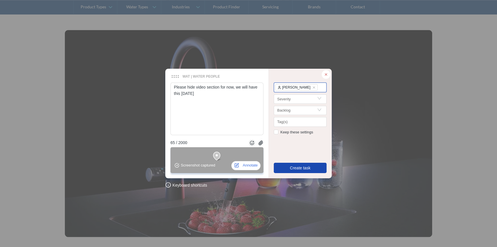
click at [290, 168] on span "Create task" at bounding box center [300, 168] width 21 height 6
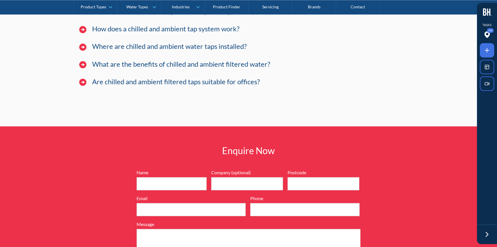
scroll to position [4099, 0]
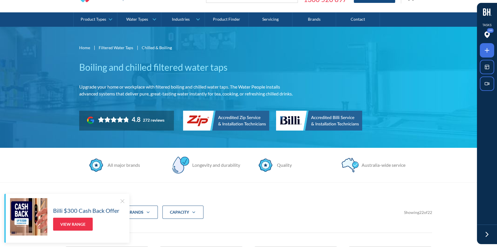
scroll to position [130, 0]
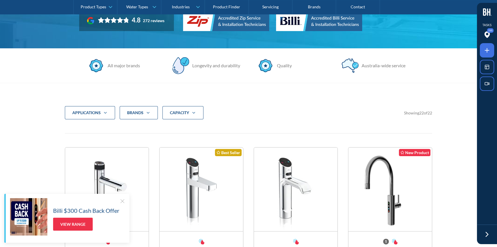
click at [175, 108] on div "CAPACITY" at bounding box center [183, 112] width 41 height 13
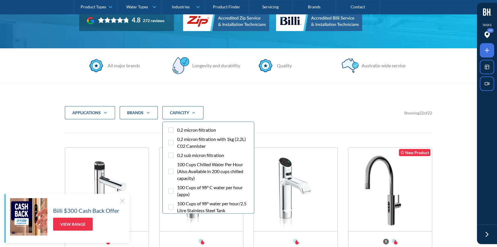
click at [175, 108] on div "CAPACITY" at bounding box center [183, 112] width 41 height 13
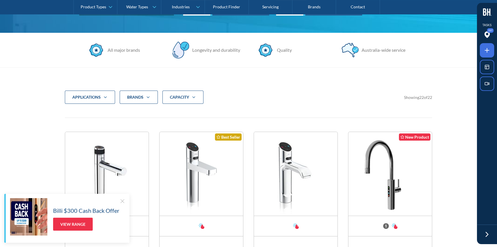
scroll to position [157, 0]
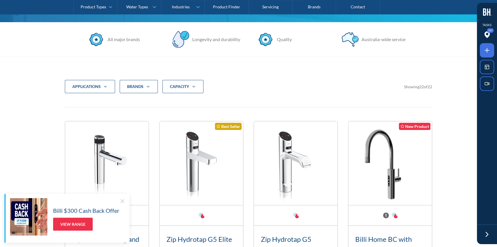
click at [478, 50] on div at bounding box center [487, 67] width 20 height 48
click at [484, 51] on icon at bounding box center [487, 50] width 7 height 7
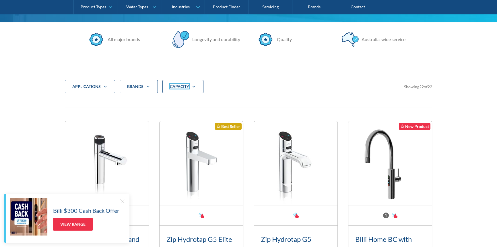
click at [188, 87] on div at bounding box center [248, 123] width 497 height 247
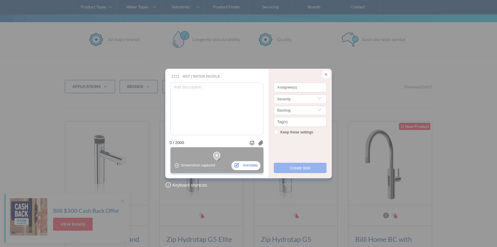
type textarea "B"
type textarea "Br"
type textarea "Bro"
type textarea "Brok"
type textarea "Broke"
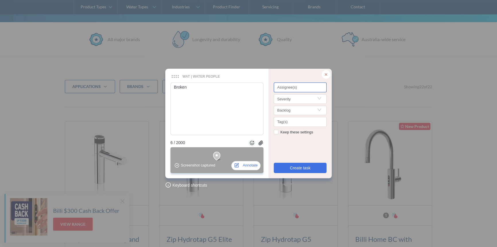
click at [305, 88] on div at bounding box center [300, 88] width 50 height 4
type textarea "Broken"
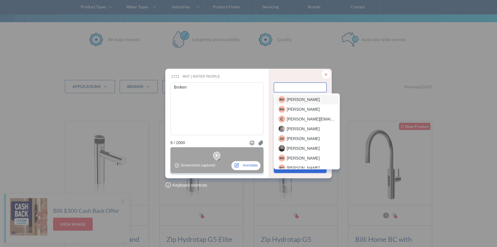
click at [301, 99] on span "[PERSON_NAME]" at bounding box center [303, 99] width 33 height 6
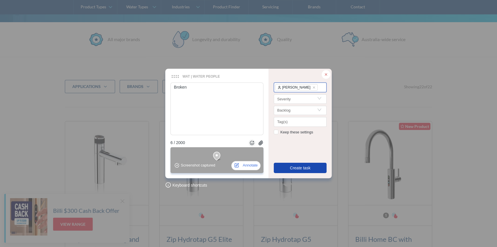
click at [294, 167] on span "Create task" at bounding box center [300, 168] width 21 height 6
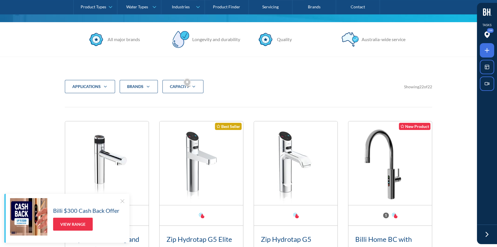
click at [120, 200] on div at bounding box center [122, 201] width 6 height 6
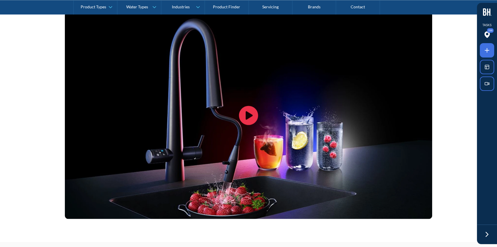
scroll to position [1149, 0]
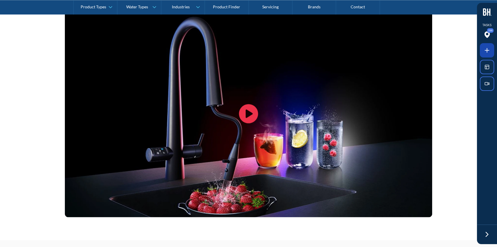
click at [489, 48] on icon at bounding box center [487, 50] width 7 height 7
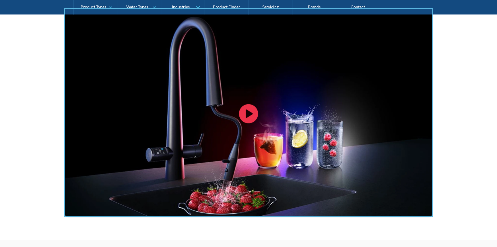
click at [307, 79] on div at bounding box center [248, 123] width 497 height 247
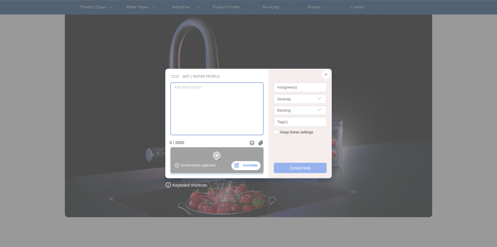
type textarea "Please hide video section for now, we will have this [DATE]"
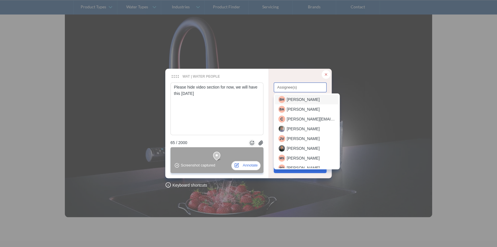
click at [287, 84] on div "Assignee(s)" at bounding box center [300, 87] width 53 height 10
type textarea "Please hide video section for now, we will have this [DATE]"
click at [295, 100] on span "[PERSON_NAME]" at bounding box center [303, 99] width 33 height 6
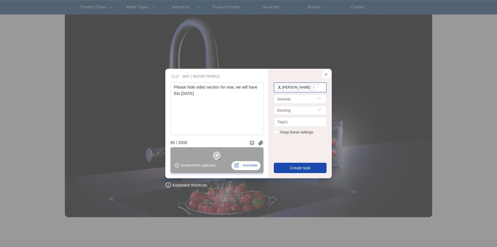
click at [299, 166] on span "Create task" at bounding box center [300, 168] width 21 height 6
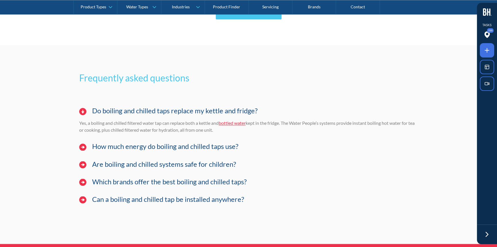
scroll to position [4073, 0]
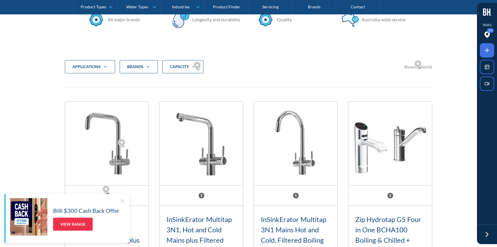
scroll to position [198, 0]
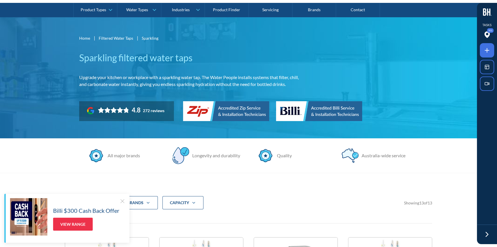
scroll to position [130, 0]
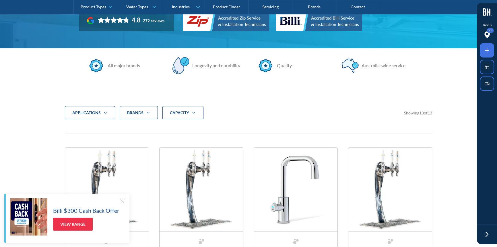
click at [484, 51] on icon at bounding box center [487, 50] width 7 height 7
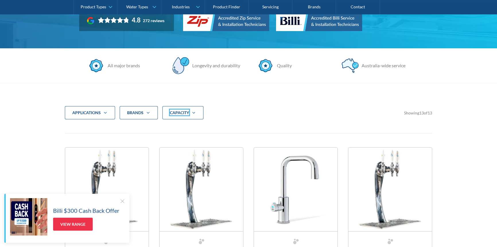
click at [184, 115] on div at bounding box center [248, 123] width 497 height 247
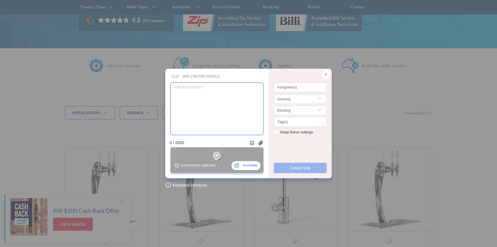
type textarea "Please hide video section for now, we will have this [DATE]"
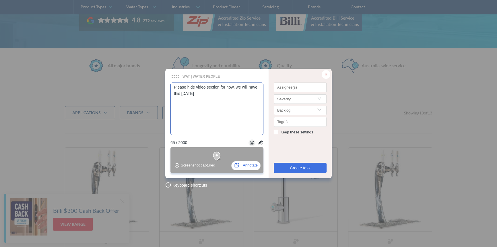
click at [197, 95] on textarea "Please hide video section for now, we will have this [DATE]" at bounding box center [217, 108] width 93 height 52
type textarea "B"
type textarea "Br"
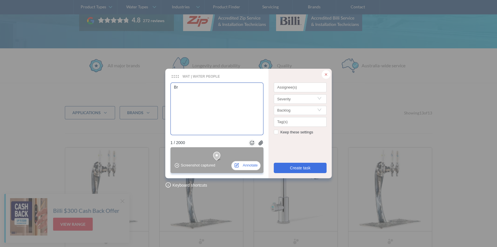
type textarea "Bro"
type textarea "Broe"
type textarea "Broek"
type textarea "Broekn"
click at [182, 87] on textarea "Broekn" at bounding box center [217, 108] width 93 height 52
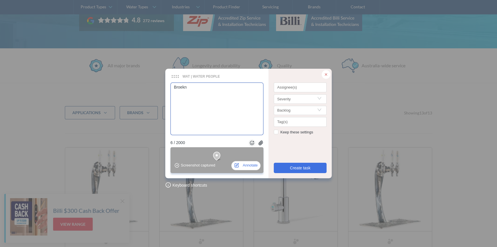
type textarea "Brokn"
click at [281, 87] on div at bounding box center [300, 88] width 50 height 4
type textarea "Broken"
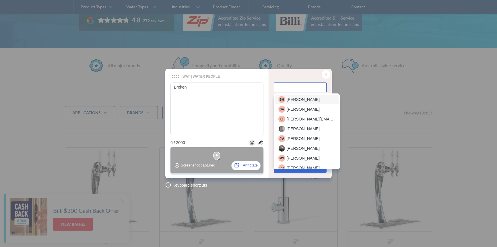
click at [300, 100] on span "[PERSON_NAME]" at bounding box center [303, 99] width 33 height 6
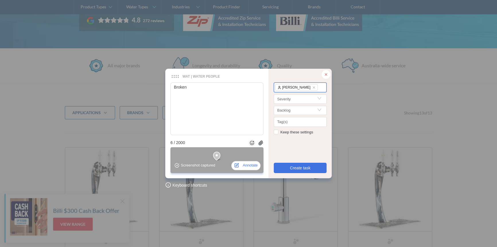
click at [292, 174] on div "506115 Beverlee Halili Severity backlog Tag(s) Keep these settings Create task" at bounding box center [300, 123] width 63 height 109
click at [296, 170] on span "Create task" at bounding box center [300, 168] width 21 height 6
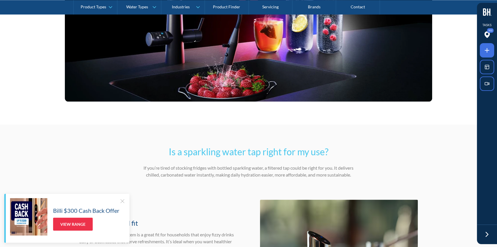
scroll to position [1253, 0]
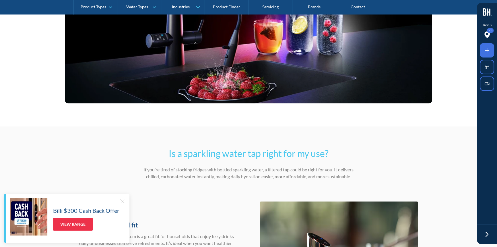
drag, startPoint x: 486, startPoint y: 48, endPoint x: 482, endPoint y: 50, distance: 4.5
click at [485, 49] on icon at bounding box center [487, 50] width 7 height 7
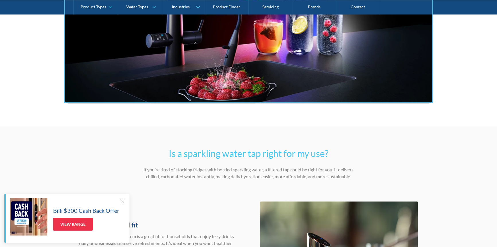
click at [316, 55] on div at bounding box center [248, 123] width 497 height 247
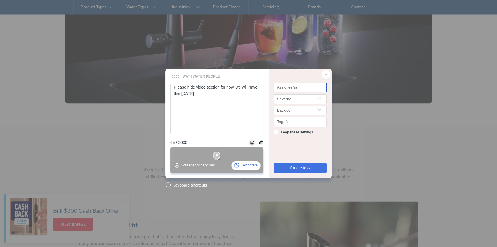
click at [300, 88] on div at bounding box center [300, 88] width 50 height 4
type textarea "Please hide video section for now, we will have this in one month"
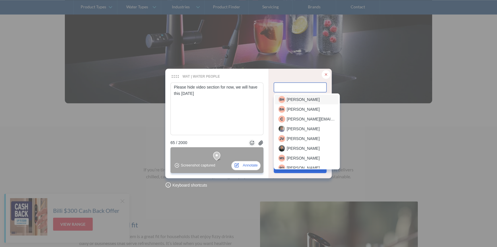
click at [298, 98] on span "[PERSON_NAME]" at bounding box center [303, 99] width 33 height 6
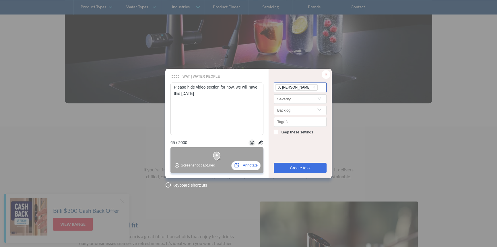
click at [293, 162] on div "506115 Beverlee Halili Severity backlog Tag(s) Keep these settings Create task" at bounding box center [300, 123] width 63 height 109
click at [291, 167] on span "Create task" at bounding box center [300, 168] width 21 height 6
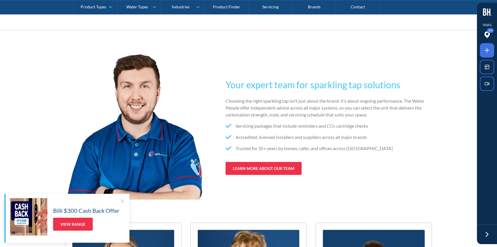
scroll to position [3185, 0]
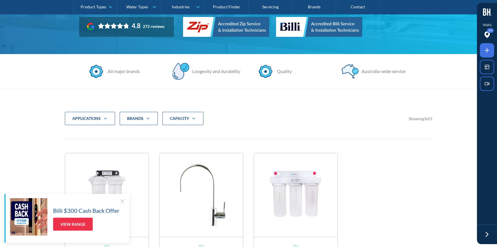
scroll to position [157, 0]
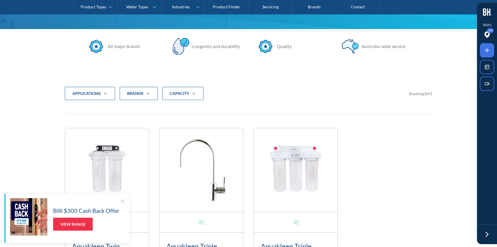
click at [181, 88] on div "CAPACITY" at bounding box center [183, 93] width 41 height 13
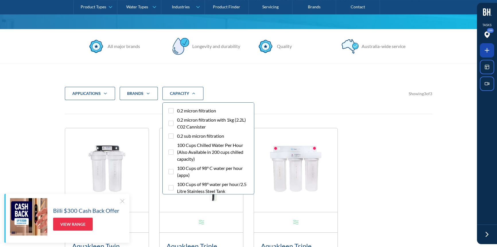
click at [487, 49] on icon at bounding box center [487, 50] width 0 height 4
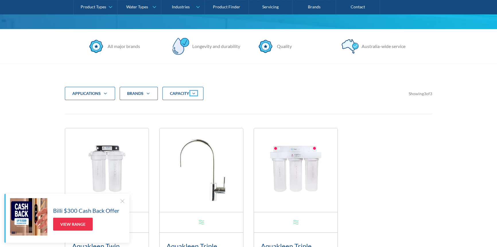
click at [192, 94] on div at bounding box center [248, 123] width 497 height 247
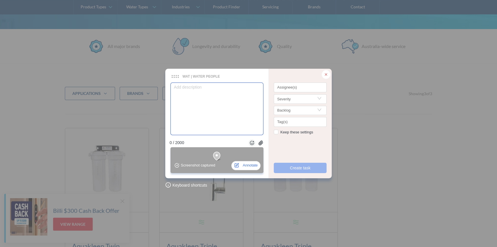
type textarea "B"
type textarea "Br"
type textarea "Bro"
type textarea "[PERSON_NAME]"
type textarea "Broek"
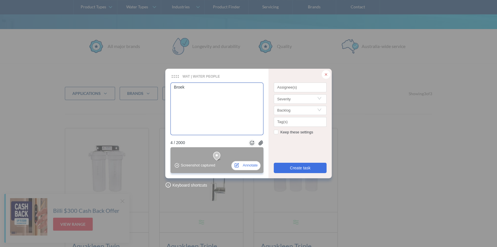
type textarea "Broekn"
click at [181, 88] on textarea "Broekn" at bounding box center [217, 108] width 93 height 52
type textarea "Brokn"
click at [308, 87] on div at bounding box center [300, 88] width 50 height 4
type textarea "Broken"
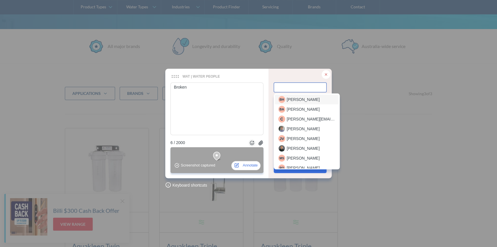
click at [301, 101] on span "[PERSON_NAME]" at bounding box center [303, 99] width 33 height 6
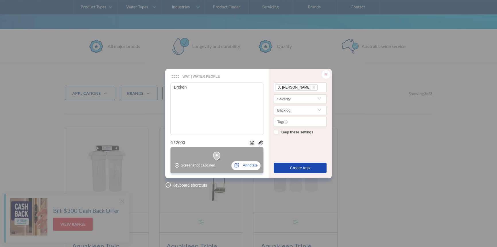
click at [295, 169] on span "Create task" at bounding box center [300, 168] width 21 height 6
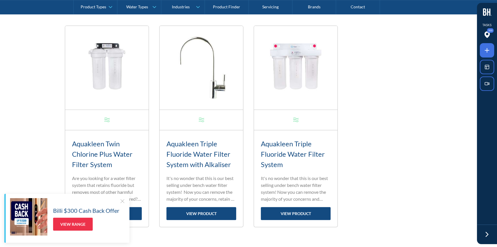
scroll to position [261, 0]
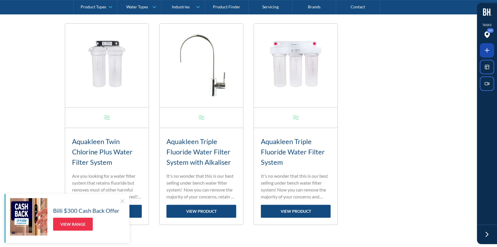
click at [491, 49] on span at bounding box center [487, 50] width 14 height 14
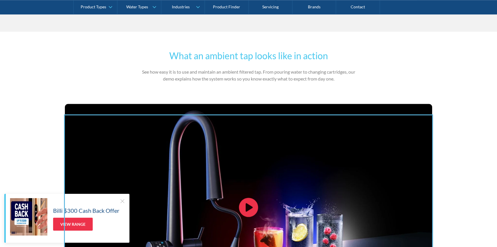
scroll to position [809, 0]
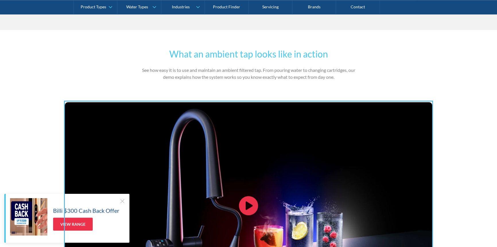
click at [244, 123] on div at bounding box center [248, 123] width 497 height 247
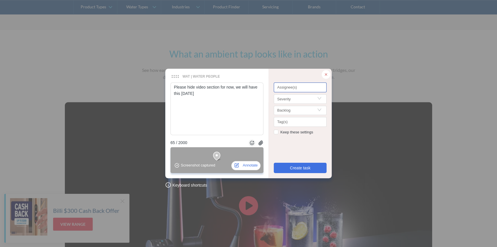
click at [285, 86] on div at bounding box center [300, 88] width 50 height 4
type textarea "Please hide video section for now, we will have this [DATE]"
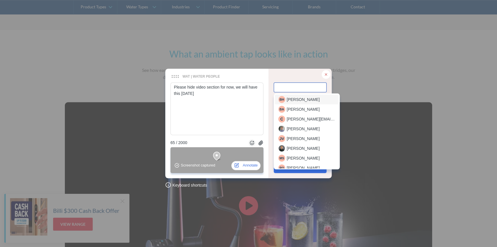
click at [290, 97] on span "[PERSON_NAME]" at bounding box center [303, 99] width 33 height 6
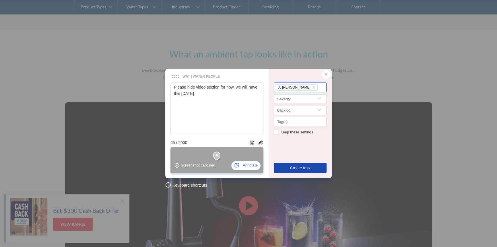
click at [297, 167] on span "Create task" at bounding box center [300, 168] width 21 height 6
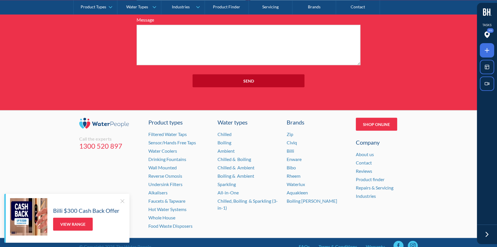
scroll to position [4035, 0]
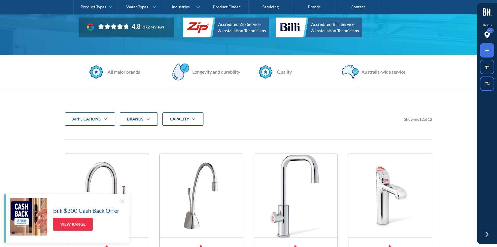
scroll to position [130, 0]
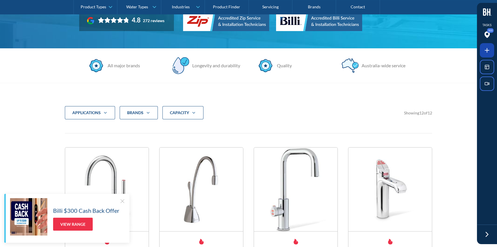
drag, startPoint x: 485, startPoint y: 49, endPoint x: 454, endPoint y: 56, distance: 31.2
click at [483, 49] on span at bounding box center [487, 50] width 14 height 14
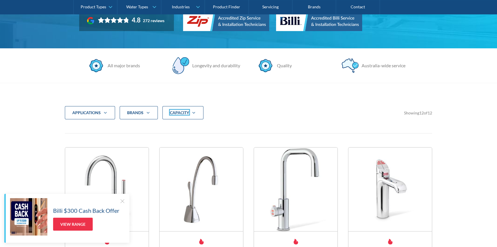
click at [176, 113] on div at bounding box center [248, 123] width 497 height 247
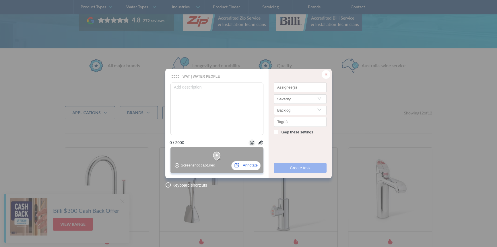
type textarea "B"
type textarea "Br"
type textarea "Bro"
type textarea "Brok"
type textarea "Broke"
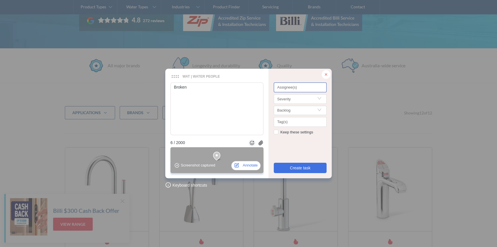
click at [297, 86] on div at bounding box center [300, 88] width 50 height 4
type textarea "Broken"
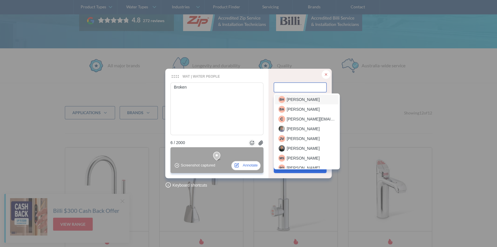
click at [297, 101] on span "[PERSON_NAME]" at bounding box center [303, 99] width 33 height 6
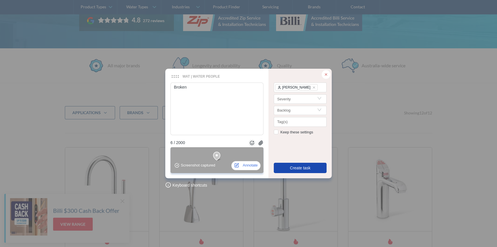
click at [295, 164] on button "Create task" at bounding box center [300, 168] width 53 height 10
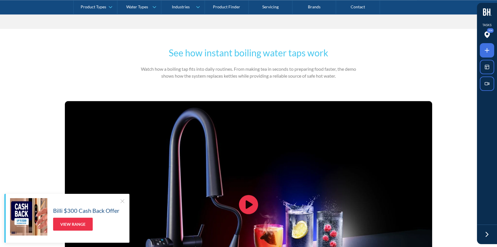
scroll to position [1123, 0]
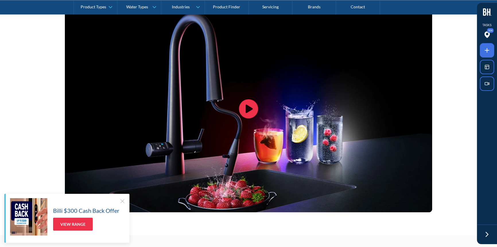
click at [488, 48] on icon at bounding box center [487, 50] width 7 height 7
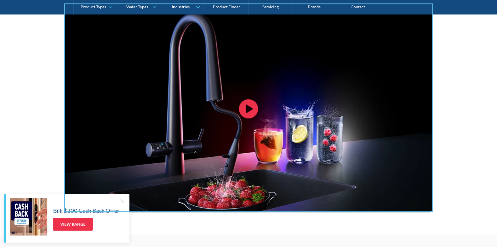
click at [286, 66] on div at bounding box center [248, 123] width 497 height 247
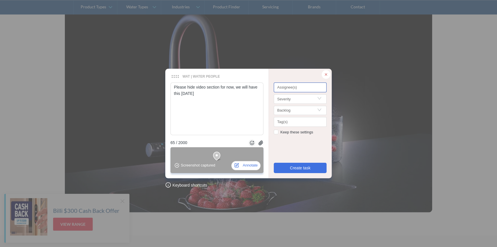
click at [292, 89] on div at bounding box center [300, 88] width 50 height 4
type textarea "Please hide video section for now, we will have this [DATE]"
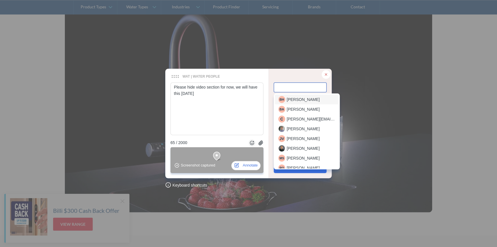
click at [292, 98] on span "[PERSON_NAME]" at bounding box center [303, 99] width 33 height 6
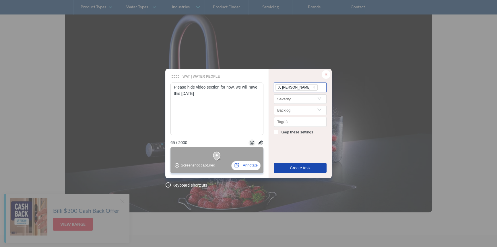
click at [285, 169] on button "Create task" at bounding box center [300, 168] width 53 height 10
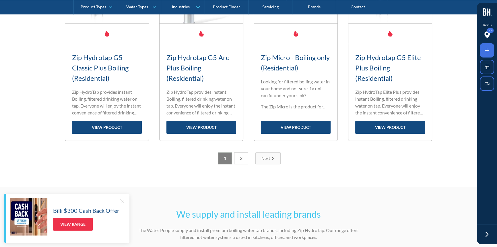
scroll to position [548, 0]
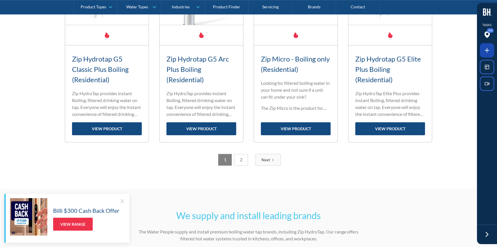
click at [488, 47] on icon at bounding box center [487, 50] width 7 height 7
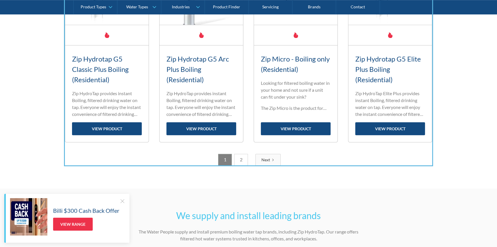
click at [339, 150] on div at bounding box center [248, 123] width 497 height 247
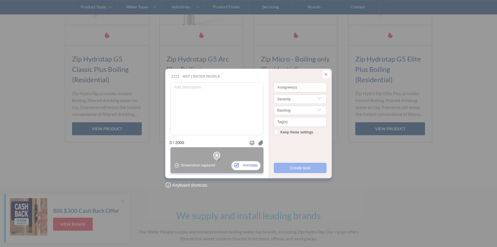
type textarea "O"
type textarea "On"
type textarea "On a"
type textarea "On al"
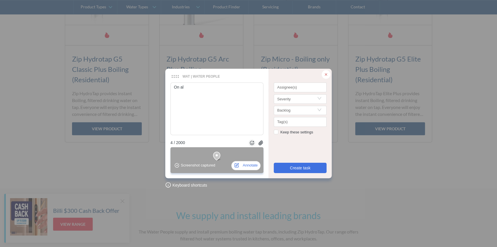
type textarea "On all"
type textarea "On all p"
type textarea "On all pa"
type textarea "On all pag"
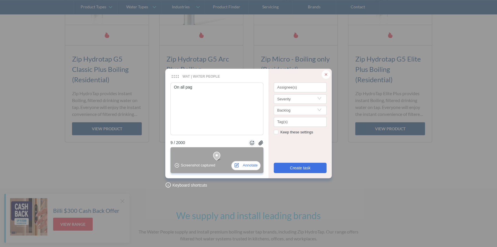
type textarea "On all page"
type textarea "On all pages"
type textarea "On all pages c"
type textarea "On all pages ca"
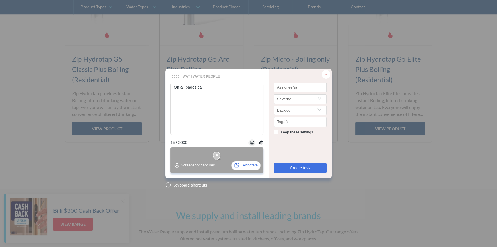
type textarea "On all pages can"
type textarea "On all pages can w"
type textarea "On all pages can we"
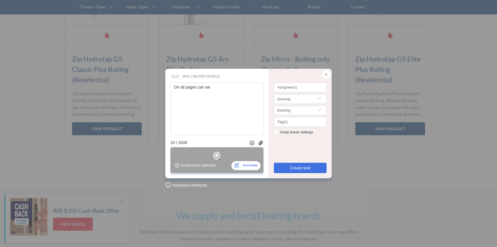
type textarea "On all pages can we s"
type textarea "On all pages can we sh"
type textarea "On all pages can we sho"
type textarea "On all pages can we show"
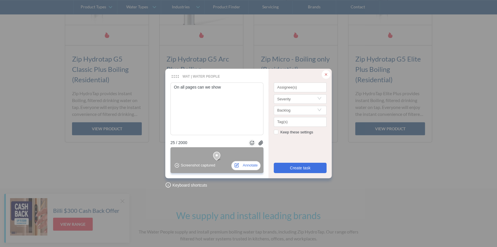
type textarea "On all pages can we show 2"
type textarea "On all pages can we show 23"
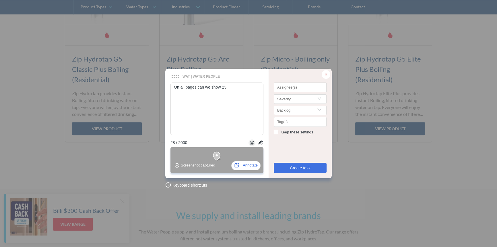
type textarea "On all pages can we show 23 r"
type textarea "On all pages can we show 23 ro"
type textarea "On all pages can we show 23 row"
type textarea "On all pages can we show 23 rows"
type textarea "On all pages can we show 23 rows p"
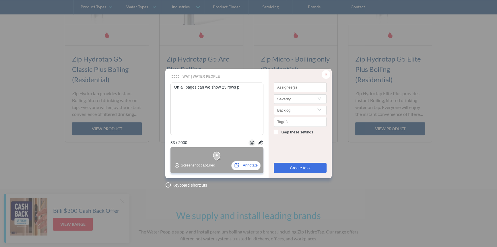
type textarea "On all pages can we show 23 rows pe"
type textarea "On all pages can we show 23 rows pel"
type textarea "On all pages can we show 23 rows pela"
type textarea "On all pages can we show 23 rows pelas"
type textarea "On all pages can we show 23 rows pelase"
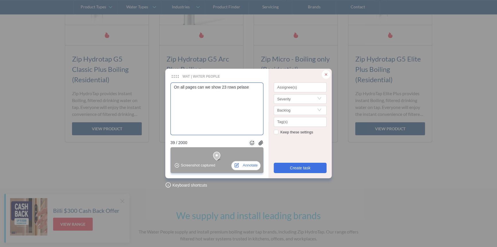
click at [224, 86] on textarea "On all pages can we show 23 rows pelase" at bounding box center [217, 108] width 93 height 52
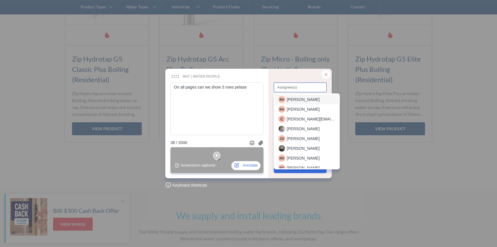
click at [307, 89] on div at bounding box center [300, 88] width 50 height 4
type textarea "On all pages can we show 3 rows pelase"
click at [304, 99] on span "[PERSON_NAME]" at bounding box center [303, 99] width 33 height 6
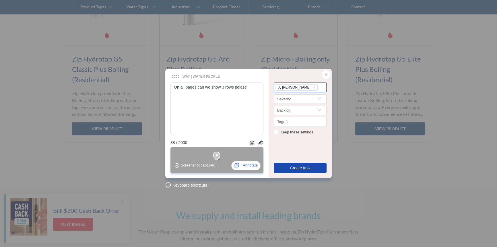
click at [296, 165] on span "Create task" at bounding box center [300, 168] width 21 height 6
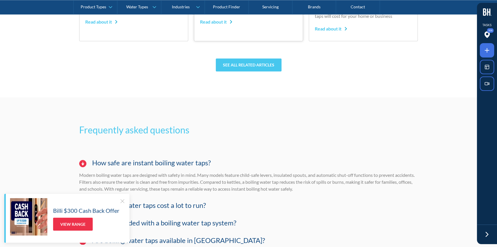
scroll to position [3760, 0]
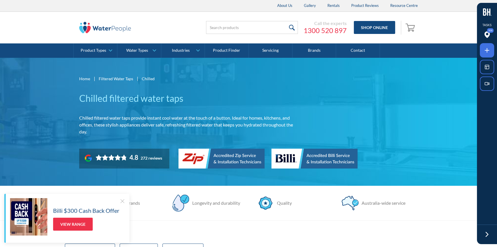
click at [485, 47] on icon at bounding box center [487, 50] width 7 height 7
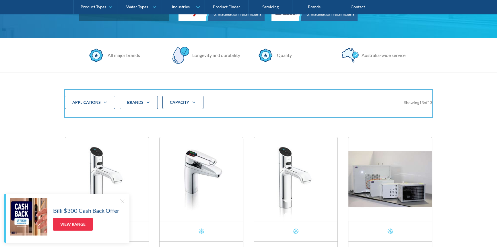
scroll to position [157, 0]
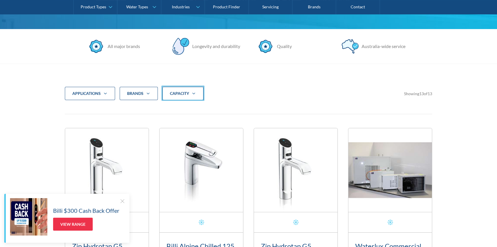
click at [191, 99] on div at bounding box center [248, 123] width 497 height 247
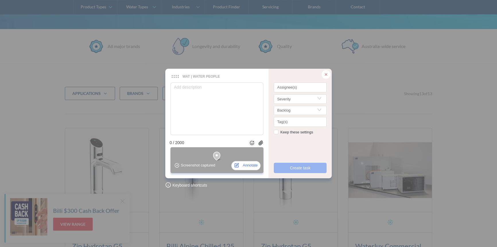
type textarea "B"
type textarea "Br"
type textarea "Bro"
type textarea "[PERSON_NAME]"
type textarea "Broek"
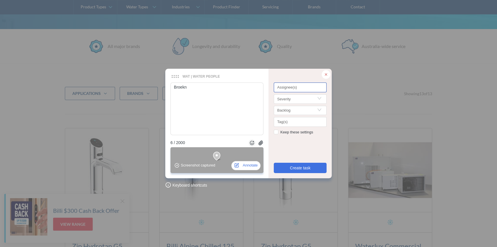
click at [283, 88] on div at bounding box center [300, 88] width 50 height 4
type textarea "Broekn"
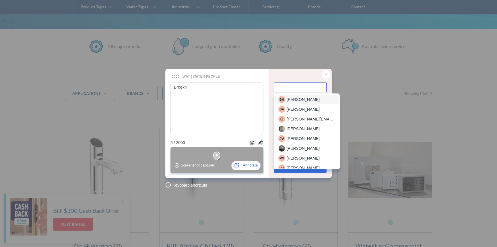
click at [296, 96] on span "[PERSON_NAME]" at bounding box center [303, 99] width 33 height 6
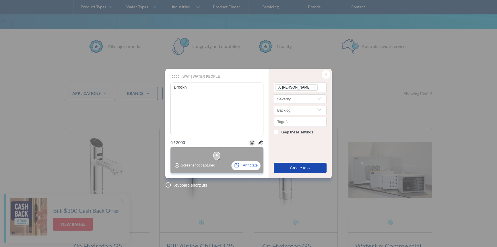
click at [289, 169] on button "Create task" at bounding box center [300, 168] width 53 height 10
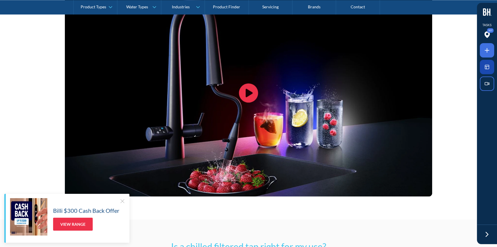
scroll to position [1149, 0]
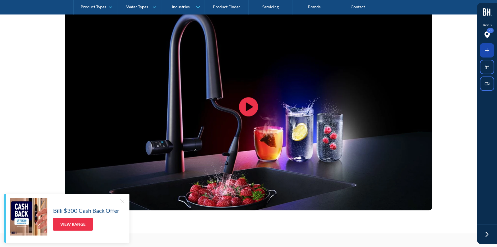
click at [491, 48] on icon at bounding box center [487, 50] width 7 height 7
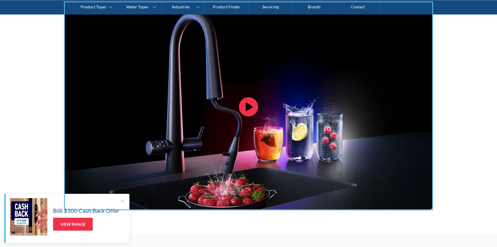
click at [303, 94] on div at bounding box center [248, 123] width 497 height 247
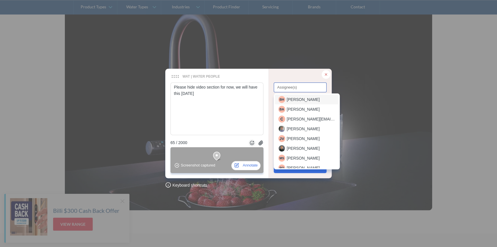
click at [293, 88] on div at bounding box center [300, 88] width 50 height 4
type textarea "Please hide video section for now, we will have this [DATE]"
drag, startPoint x: 293, startPoint y: 101, endPoint x: 294, endPoint y: 124, distance: 23.6
click at [294, 101] on span "[PERSON_NAME]" at bounding box center [303, 99] width 33 height 6
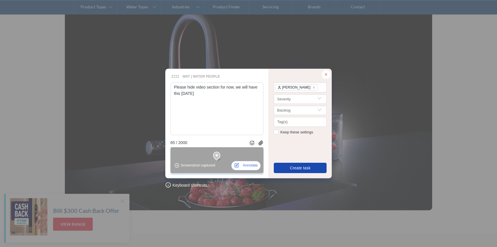
click at [291, 170] on span "Create task" at bounding box center [300, 168] width 21 height 6
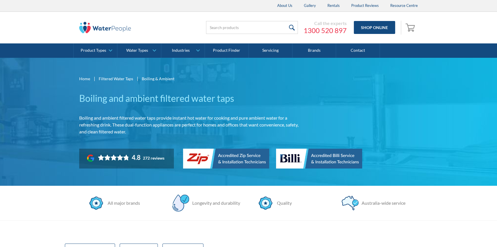
scroll to position [130, 0]
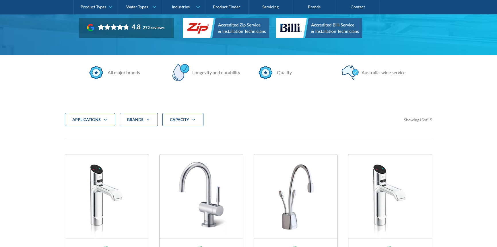
click at [421, 126] on div "applications Commercial Residential Clear Brands Zip Billi Rheem Aquakleen Boil…" at bounding box center [249, 124] width 368 height 22
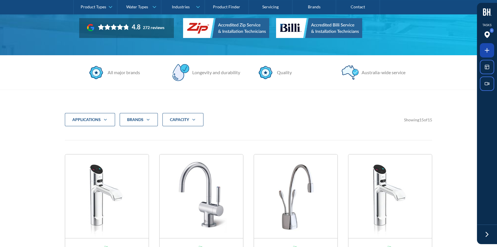
click at [483, 52] on span at bounding box center [487, 50] width 14 height 14
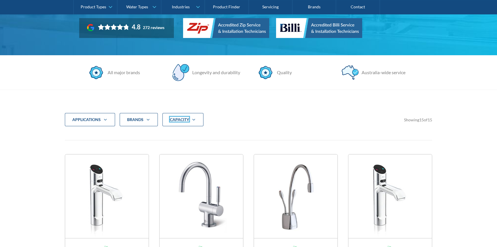
click at [187, 119] on div at bounding box center [248, 123] width 497 height 247
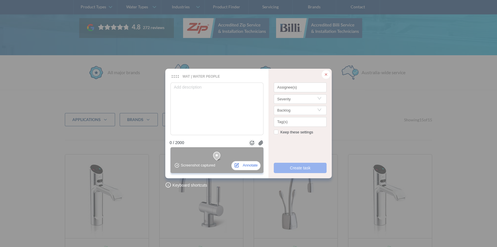
type textarea "B"
type textarea "Br"
type textarea "Bro"
type textarea "Brok"
type textarea "Broke"
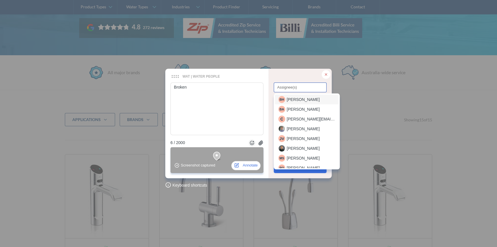
click at [302, 87] on div at bounding box center [300, 88] width 50 height 4
type textarea "Broken"
click at [294, 100] on span "[PERSON_NAME]" at bounding box center [303, 99] width 33 height 6
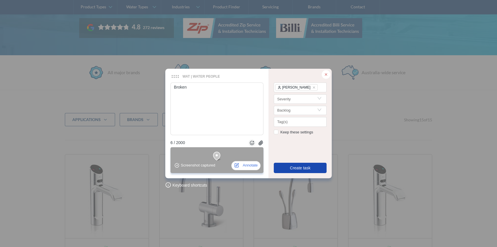
click at [291, 169] on span "Create task" at bounding box center [300, 168] width 21 height 6
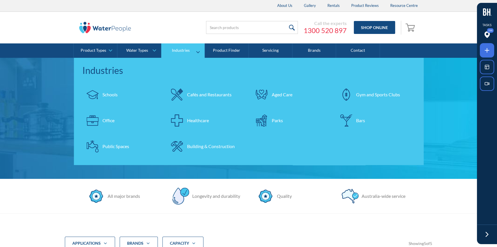
scroll to position [104, 0]
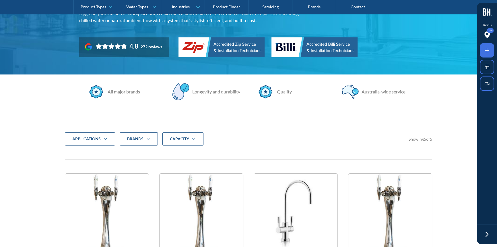
click at [191, 135] on div "CAPACITY" at bounding box center [183, 138] width 41 height 13
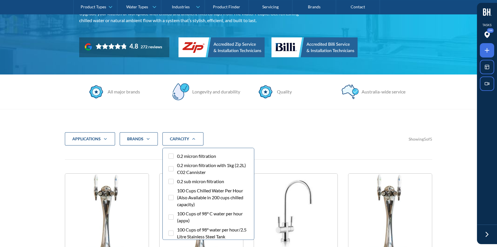
click at [191, 135] on div "CAPACITY" at bounding box center [183, 138] width 41 height 13
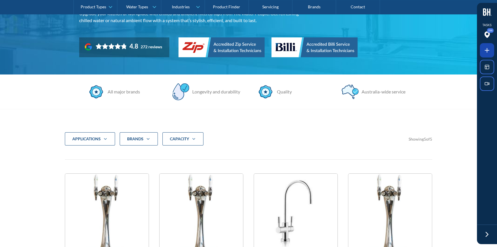
click at [482, 49] on span at bounding box center [487, 50] width 14 height 14
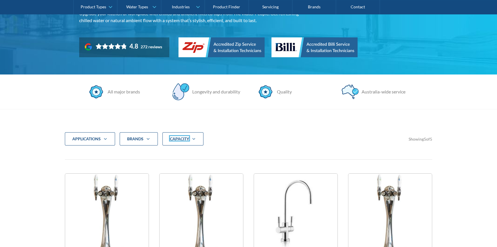
click at [189, 138] on div at bounding box center [248, 123] width 497 height 247
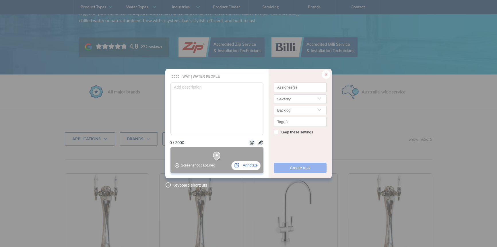
type textarea "B"
type textarea "Br"
type textarea "Bro"
type textarea "Brok"
type textarea "Broke"
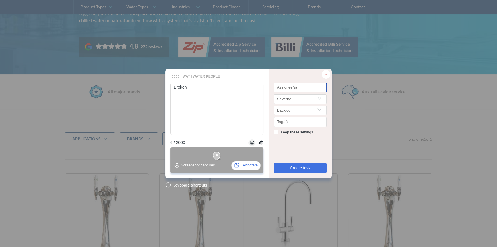
click at [292, 88] on div at bounding box center [300, 88] width 50 height 4
type textarea "Broken"
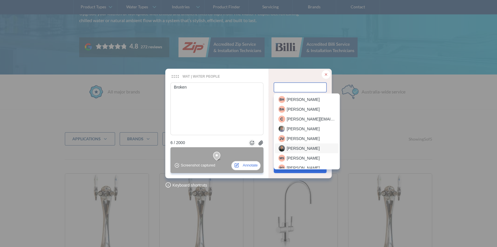
click at [290, 147] on span "[PERSON_NAME]" at bounding box center [303, 148] width 33 height 6
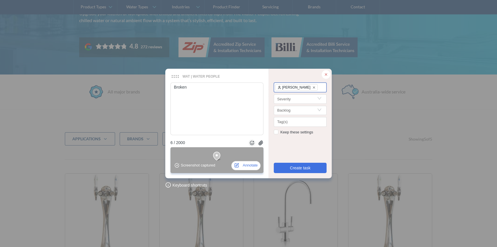
click at [313, 88] on icon "close" at bounding box center [314, 87] width 3 height 3
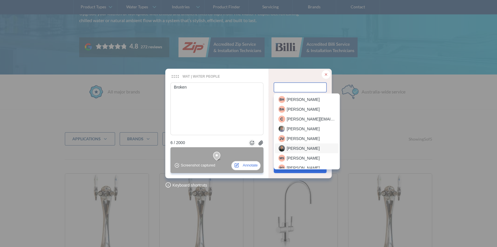
click at [307, 88] on div at bounding box center [300, 88] width 50 height 4
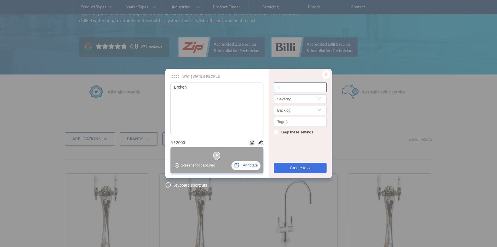
type input "be"
click at [296, 97] on span "[PERSON_NAME]" at bounding box center [303, 99] width 33 height 6
click at [293, 163] on button "Create task" at bounding box center [300, 168] width 53 height 10
